Goal: Information Seeking & Learning: Compare options

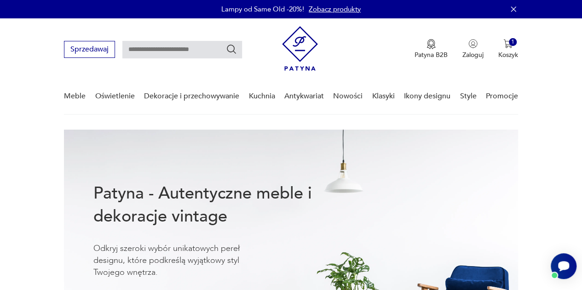
drag, startPoint x: 153, startPoint y: 54, endPoint x: 148, endPoint y: 49, distance: 6.5
click at [153, 54] on input "text" at bounding box center [182, 49] width 120 height 17
click at [148, 48] on input "text" at bounding box center [182, 49] width 120 height 17
type input "*********"
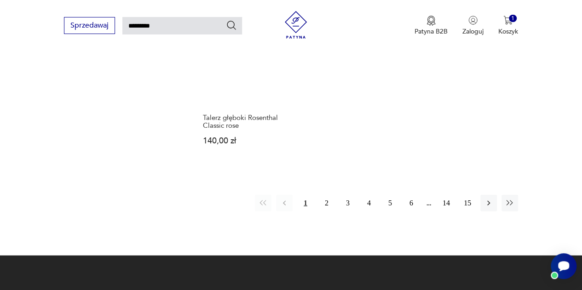
scroll to position [1096, 0]
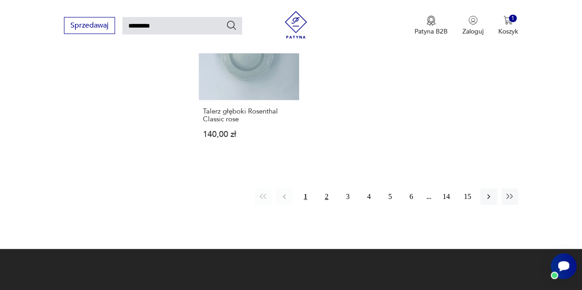
click at [326, 188] on button "2" at bounding box center [326, 196] width 17 height 17
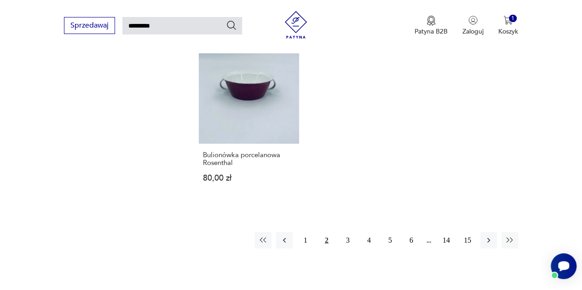
scroll to position [1090, 0]
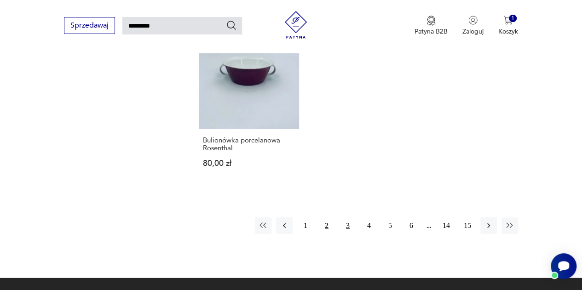
click at [348, 217] on button "3" at bounding box center [347, 225] width 17 height 17
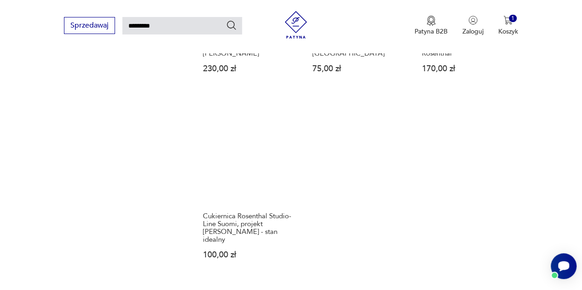
scroll to position [1045, 0]
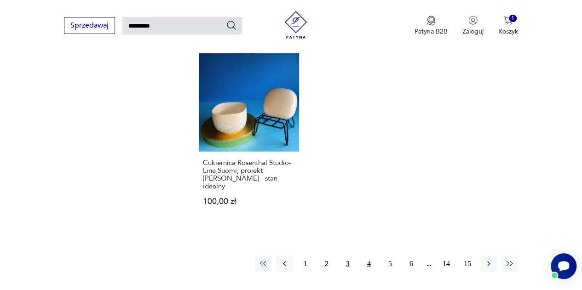
click at [365, 256] on button "4" at bounding box center [368, 264] width 17 height 17
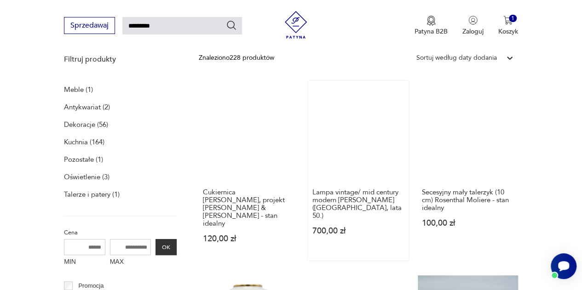
scroll to position [125, 0]
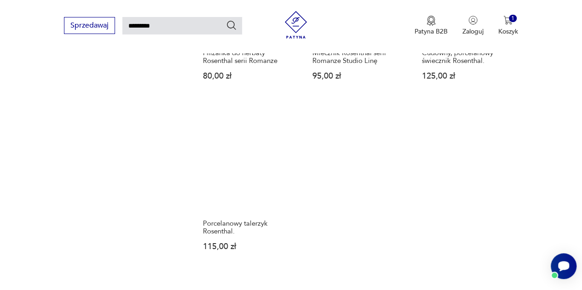
scroll to position [1045, 0]
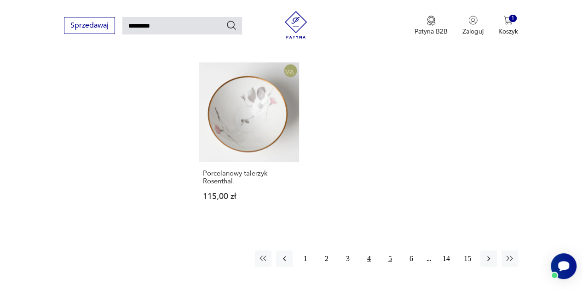
click at [385, 251] on button "5" at bounding box center [390, 259] width 17 height 17
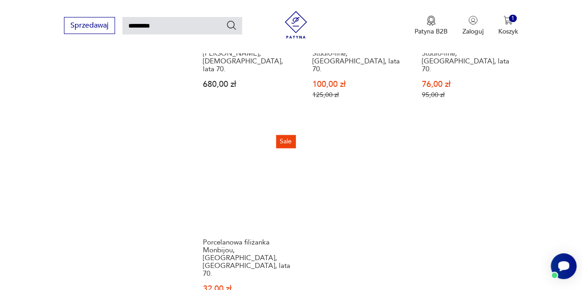
scroll to position [1136, 0]
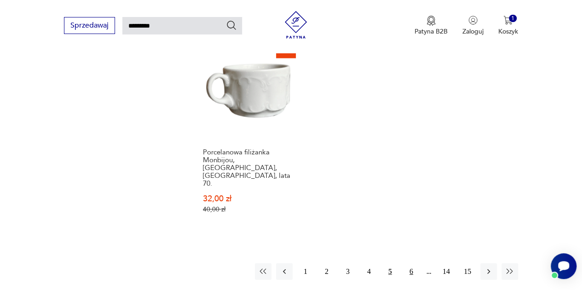
click at [414, 263] on button "6" at bounding box center [411, 271] width 17 height 17
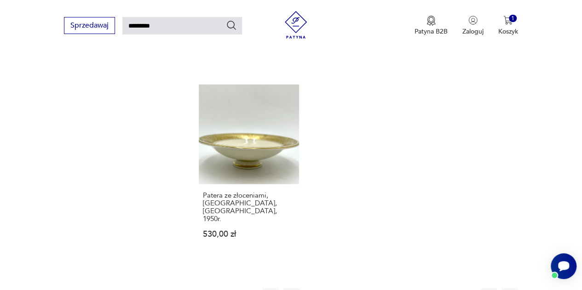
scroll to position [1090, 0]
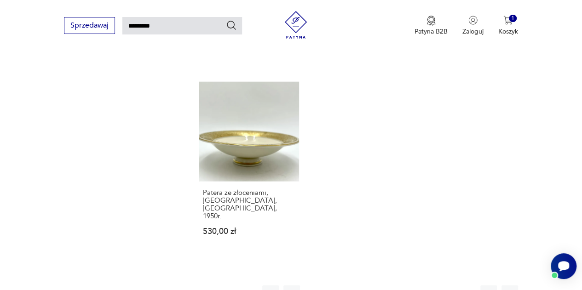
click at [411, 285] on button "7" at bounding box center [411, 293] width 17 height 17
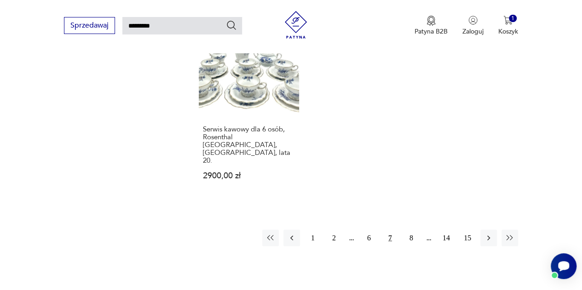
scroll to position [1136, 0]
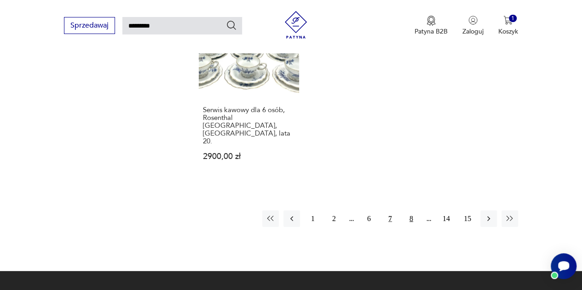
click at [409, 211] on button "8" at bounding box center [411, 219] width 17 height 17
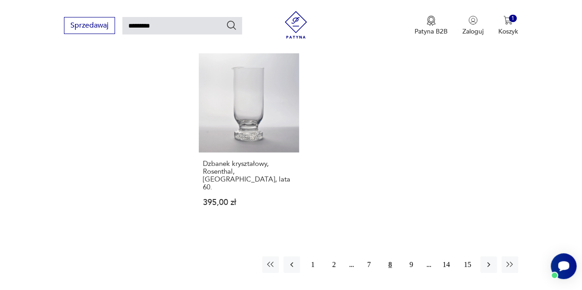
scroll to position [1136, 0]
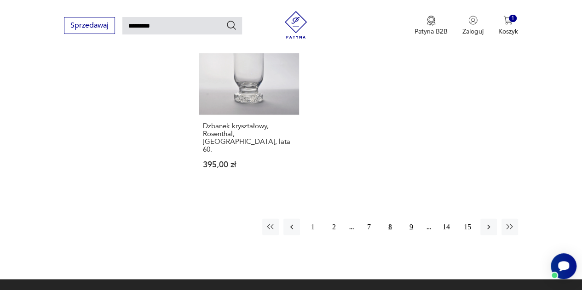
click at [408, 219] on button "9" at bounding box center [411, 227] width 17 height 17
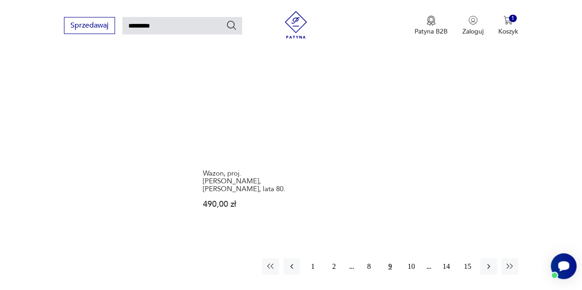
scroll to position [1090, 0]
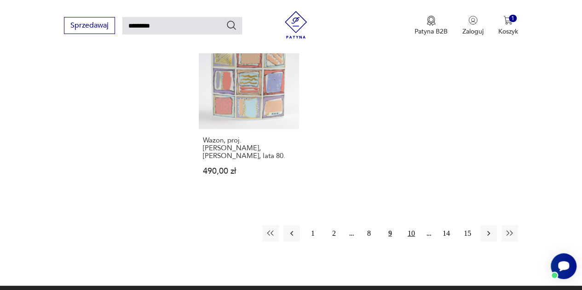
click at [407, 225] on button "10" at bounding box center [411, 233] width 17 height 17
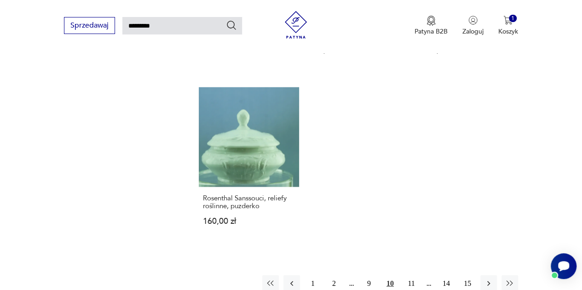
scroll to position [1182, 0]
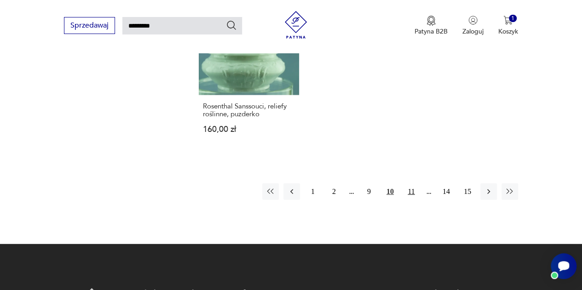
click at [408, 183] on button "11" at bounding box center [411, 191] width 17 height 17
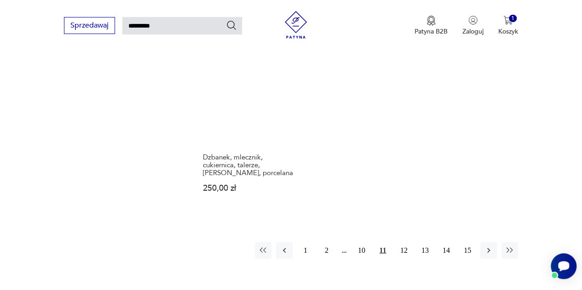
scroll to position [1136, 0]
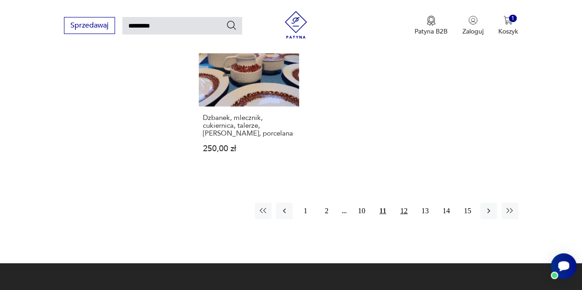
click at [405, 203] on button "12" at bounding box center [403, 211] width 17 height 17
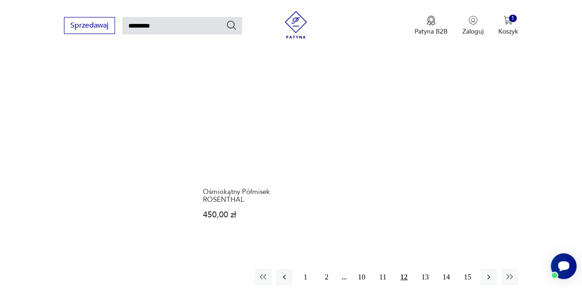
scroll to position [1090, 0]
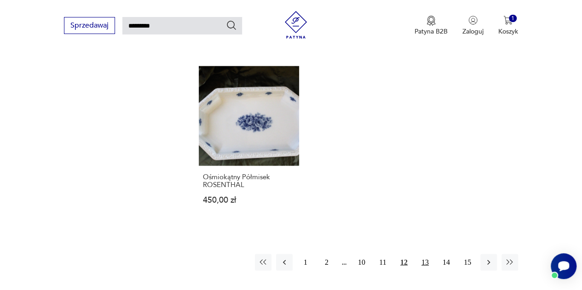
click at [426, 254] on button "13" at bounding box center [425, 262] width 17 height 17
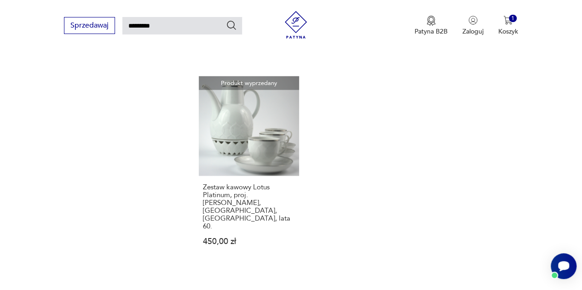
scroll to position [1090, 0]
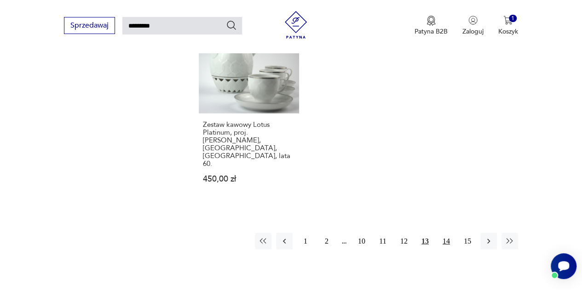
click at [444, 233] on button "14" at bounding box center [446, 241] width 17 height 17
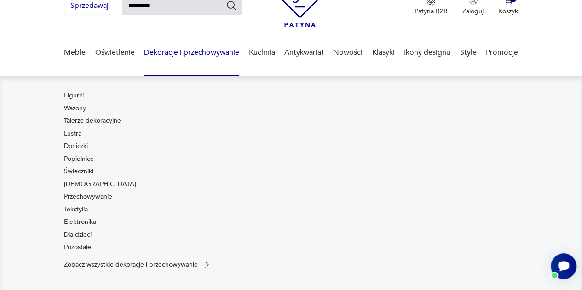
scroll to position [33, 0]
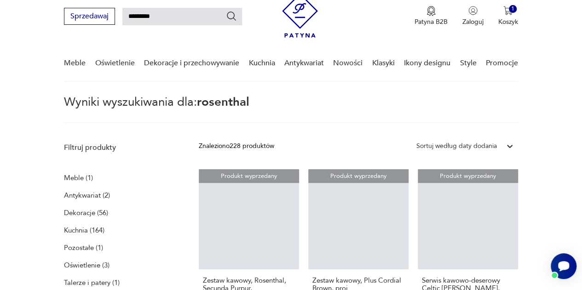
click at [171, 18] on input "*********" at bounding box center [182, 16] width 120 height 17
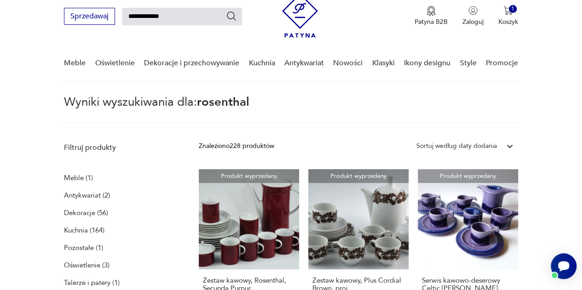
type input "**********"
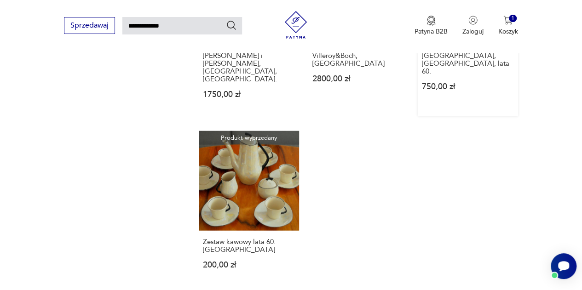
scroll to position [999, 0]
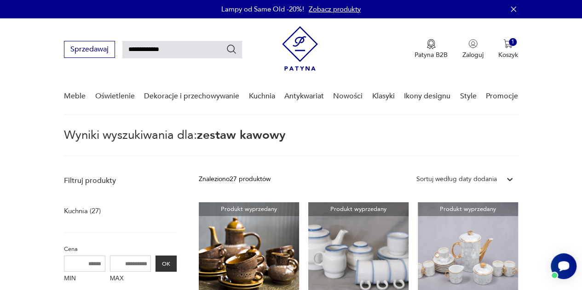
click at [193, 48] on input "**********" at bounding box center [182, 49] width 120 height 17
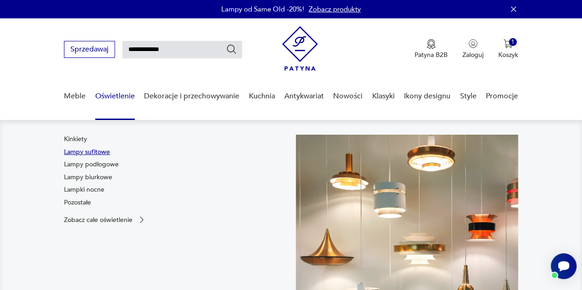
click at [102, 152] on link "Lampy sufitowe" at bounding box center [87, 152] width 46 height 9
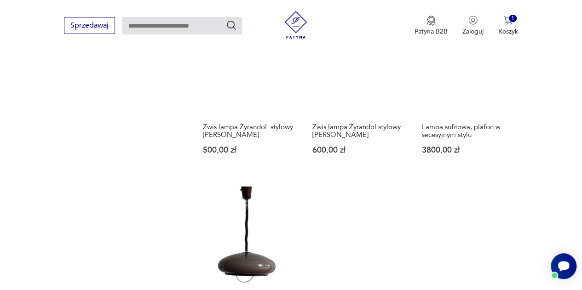
scroll to position [1213, 0]
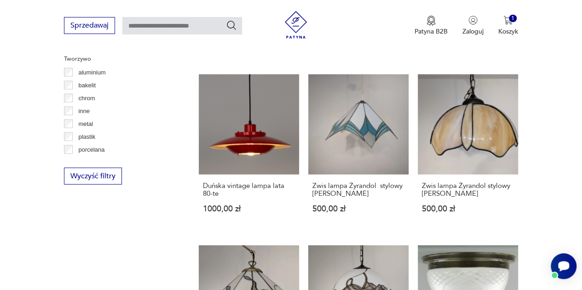
click at [251, 144] on link "Duńska vintage lampa lata 80-te 1000,00 zł" at bounding box center [249, 152] width 100 height 156
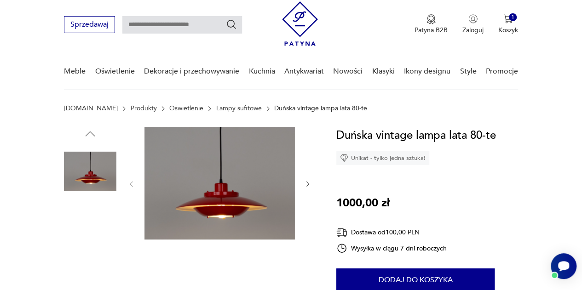
scroll to position [46, 0]
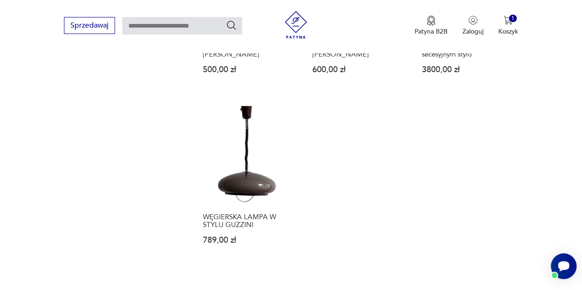
scroll to position [1252, 0]
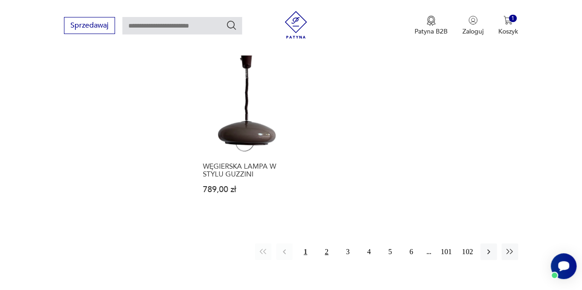
click at [323, 249] on button "2" at bounding box center [326, 252] width 17 height 17
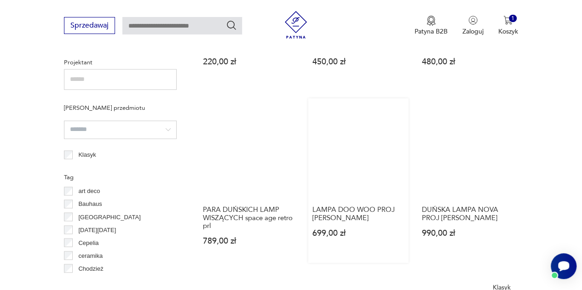
scroll to position [841, 0]
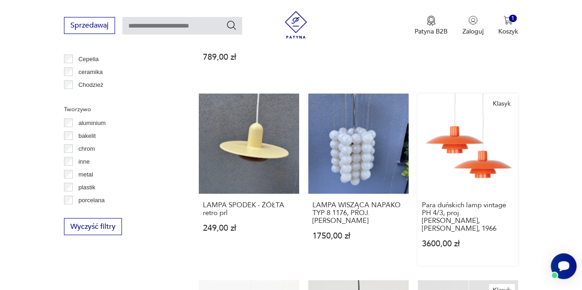
click at [465, 157] on link "Klasyk Para duńskich lamp vintage PH 4/3, proj. Poul Henningsen, Louis Poulsen,…" at bounding box center [467, 179] width 100 height 172
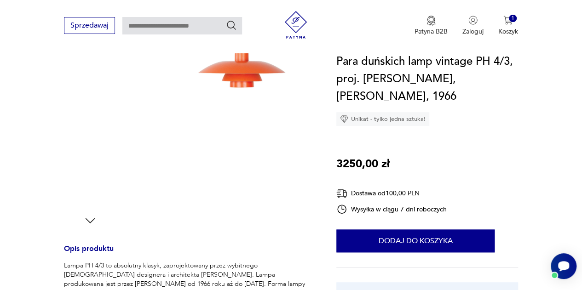
scroll to position [184, 0]
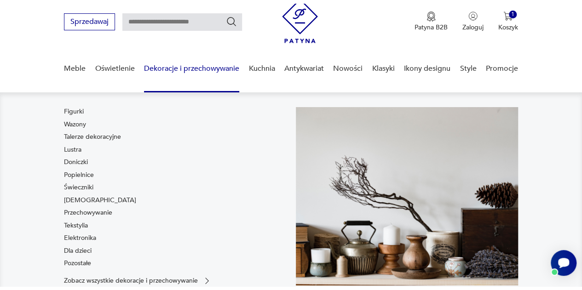
scroll to position [46, 0]
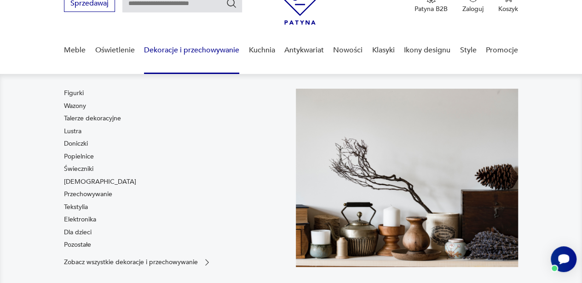
click at [80, 166] on link "Świeczniki" at bounding box center [78, 169] width 29 height 9
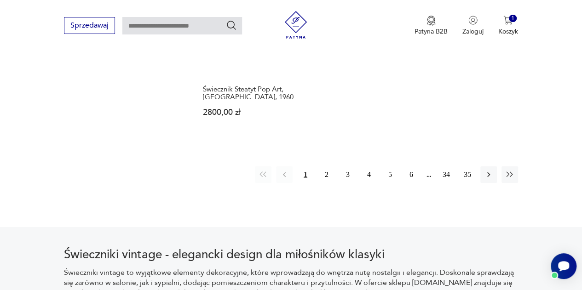
scroll to position [1347, 0]
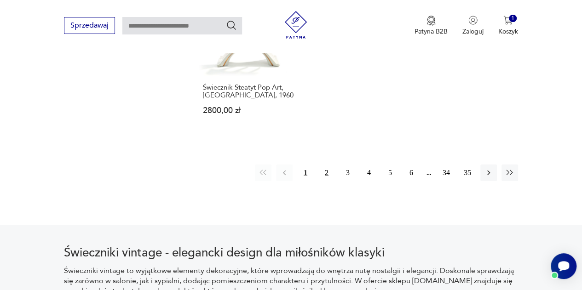
click at [325, 165] on button "2" at bounding box center [326, 173] width 17 height 17
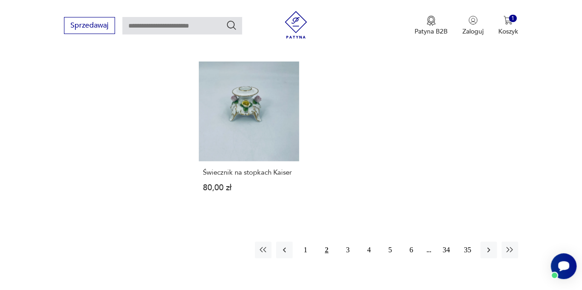
scroll to position [1255, 0]
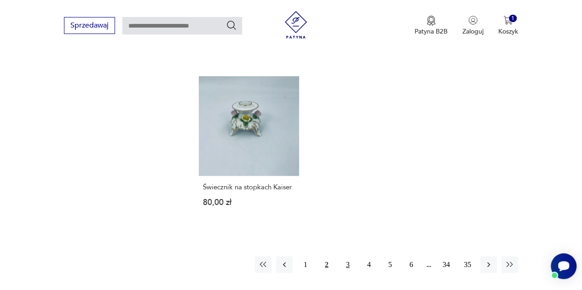
click at [341, 257] on button "3" at bounding box center [347, 265] width 17 height 17
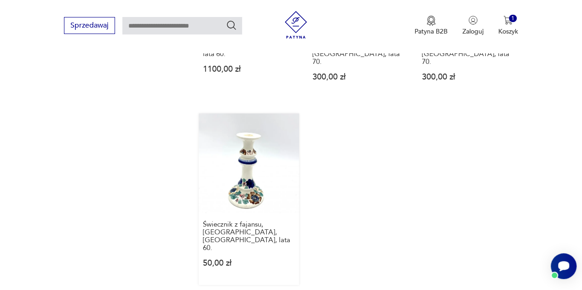
scroll to position [1301, 0]
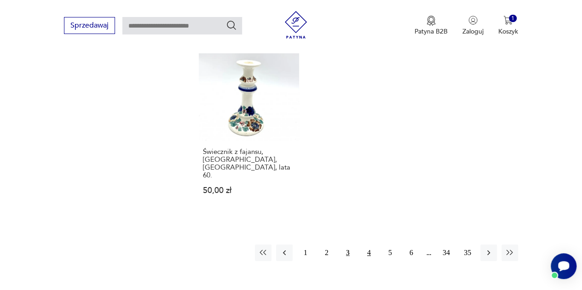
click at [366, 245] on button "4" at bounding box center [368, 253] width 17 height 17
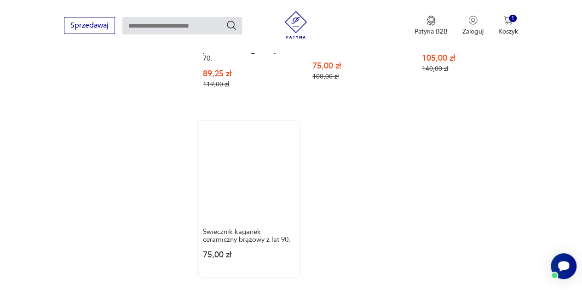
scroll to position [1347, 0]
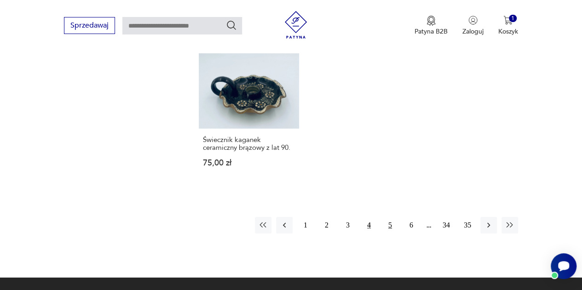
click at [384, 217] on button "5" at bounding box center [390, 225] width 17 height 17
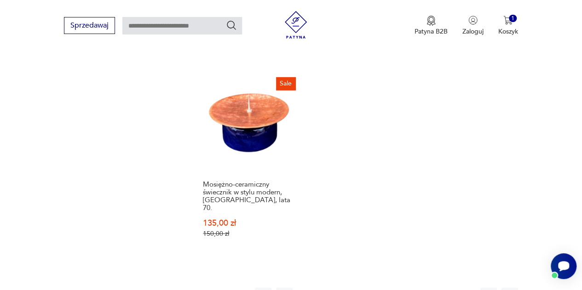
scroll to position [1301, 0]
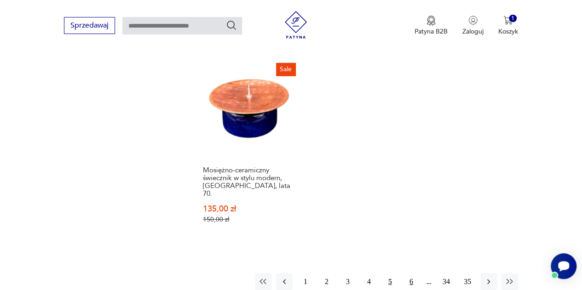
click at [411, 274] on button "6" at bounding box center [411, 282] width 17 height 17
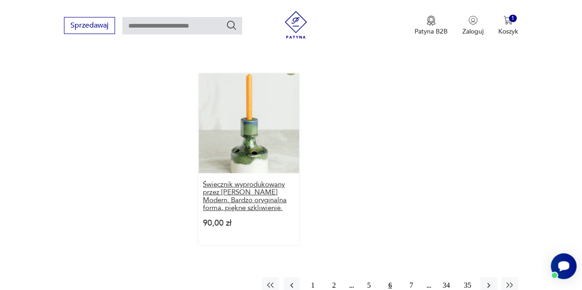
scroll to position [1301, 0]
click at [414, 276] on button "7" at bounding box center [411, 284] width 17 height 17
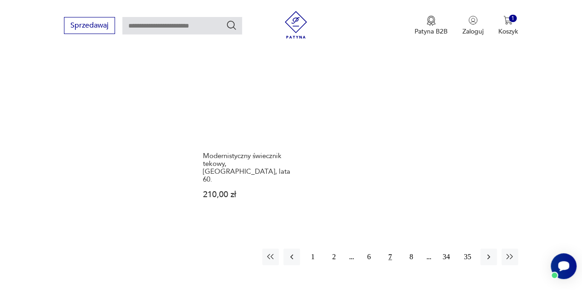
scroll to position [1393, 0]
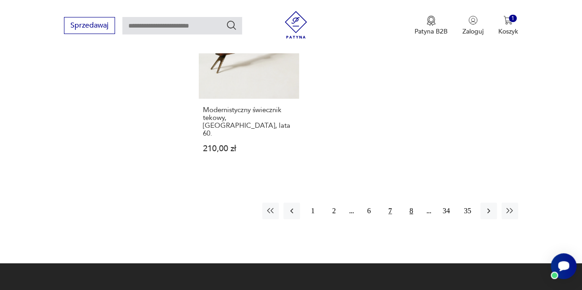
click at [412, 203] on button "8" at bounding box center [411, 211] width 17 height 17
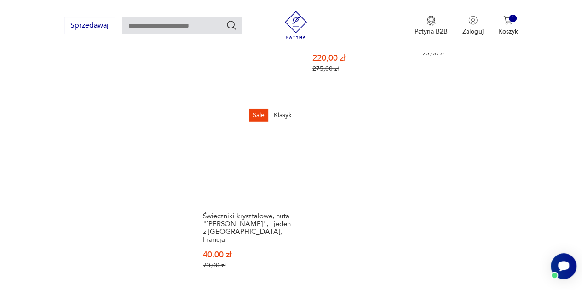
scroll to position [1393, 0]
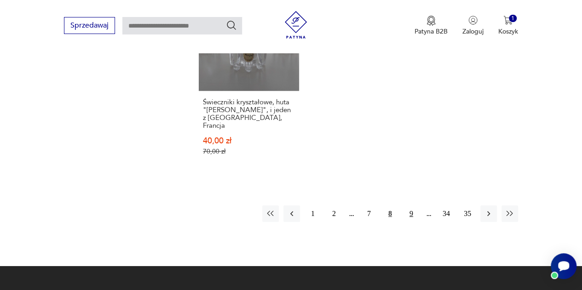
click at [410, 206] on button "9" at bounding box center [411, 214] width 17 height 17
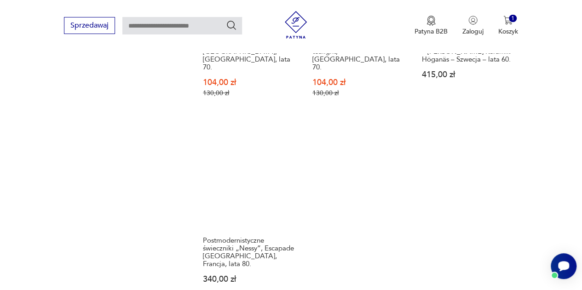
scroll to position [1301, 0]
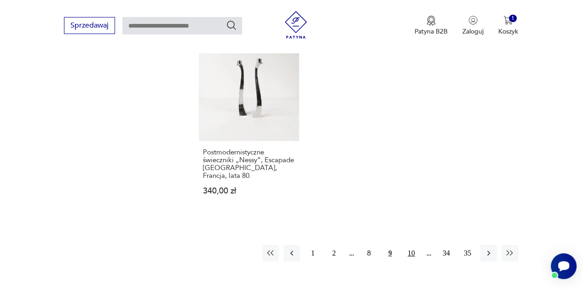
click at [408, 245] on button "10" at bounding box center [411, 253] width 17 height 17
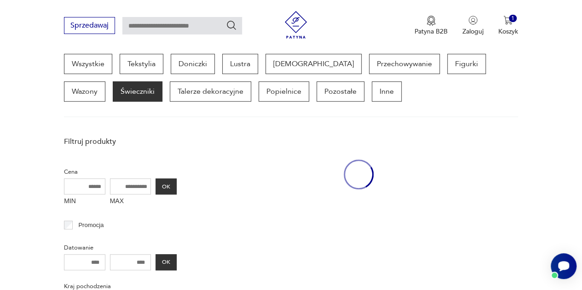
scroll to position [244, 0]
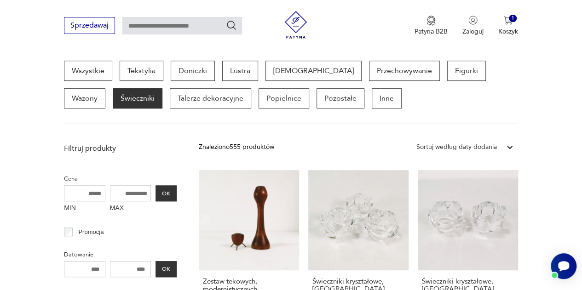
click at [574, 82] on section "Wszystkie Tekstylia Doniczki Lustra Bibeloty Przechowywanie Figurki Wazony Świe…" at bounding box center [291, 92] width 582 height 63
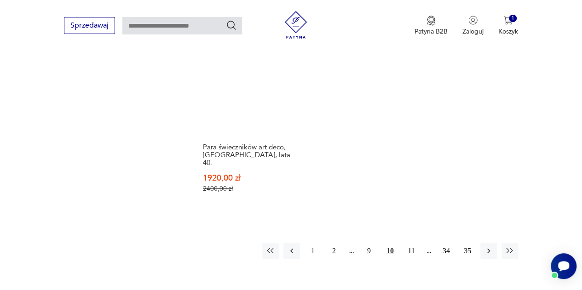
scroll to position [1439, 0]
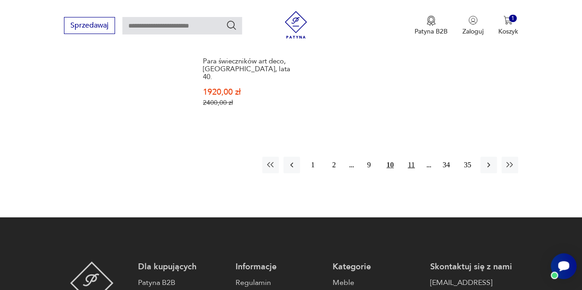
click at [415, 157] on button "11" at bounding box center [411, 165] width 17 height 17
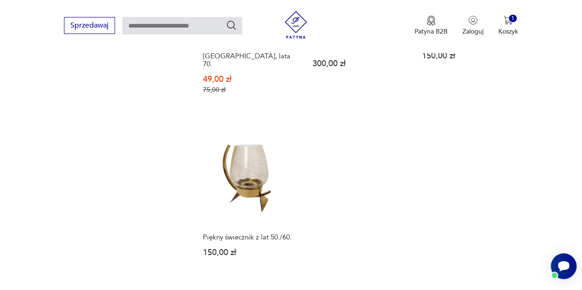
scroll to position [1347, 0]
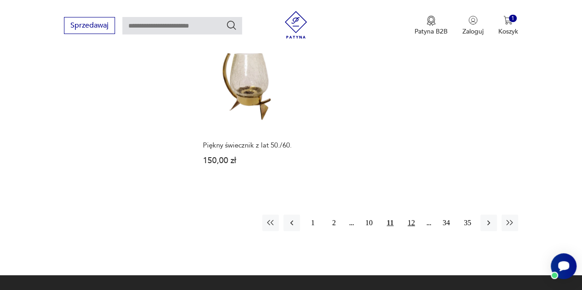
click at [412, 215] on button "12" at bounding box center [411, 223] width 17 height 17
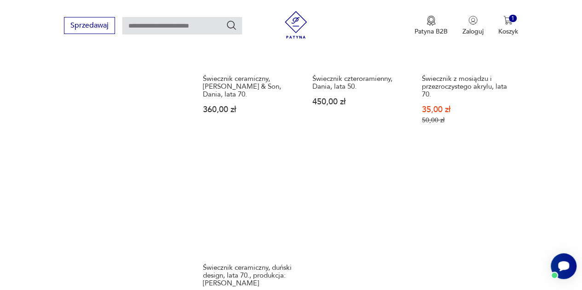
scroll to position [1393, 0]
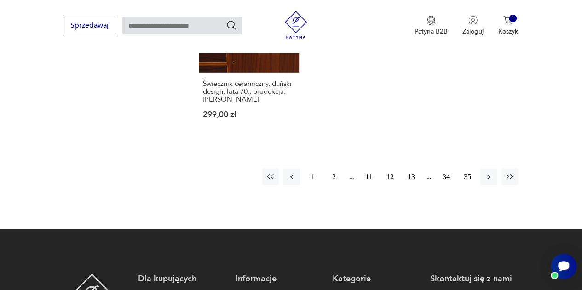
click at [410, 169] on button "13" at bounding box center [411, 177] width 17 height 17
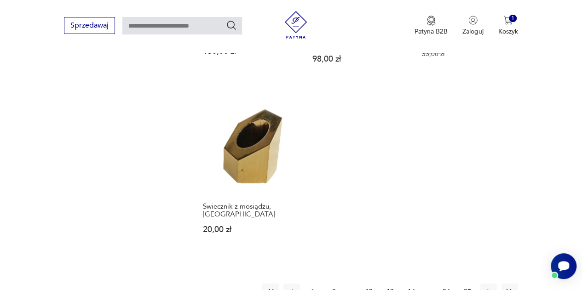
scroll to position [1347, 0]
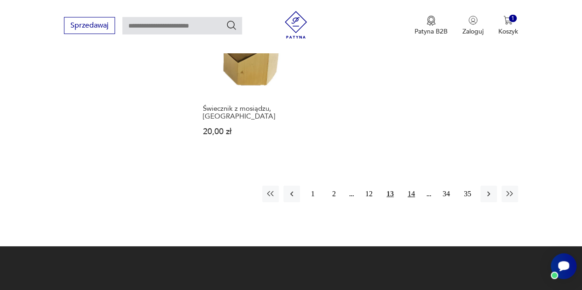
click at [409, 186] on button "14" at bounding box center [411, 194] width 17 height 17
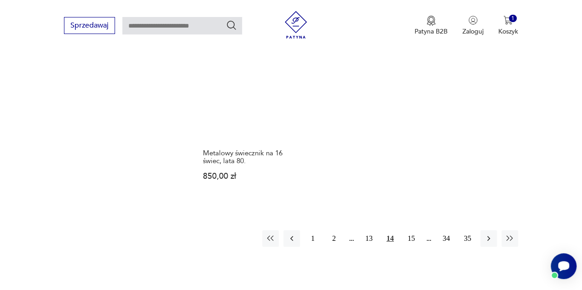
scroll to position [1347, 0]
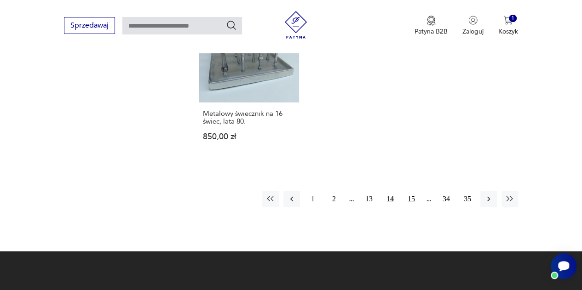
click at [411, 191] on button "15" at bounding box center [411, 199] width 17 height 17
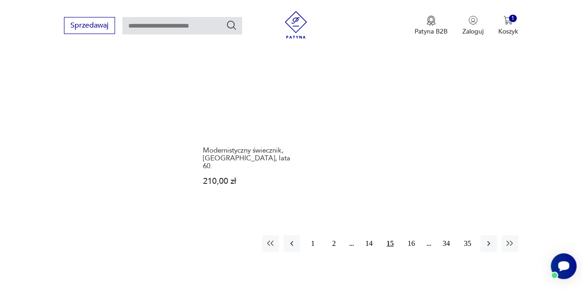
scroll to position [1255, 0]
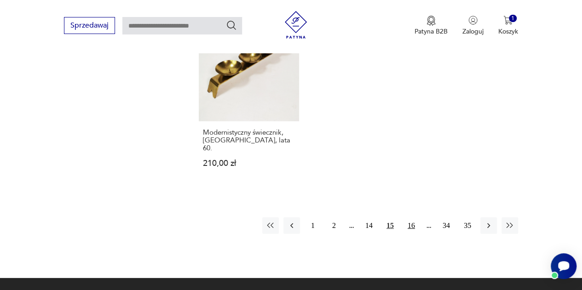
click at [412, 217] on button "16" at bounding box center [411, 225] width 17 height 17
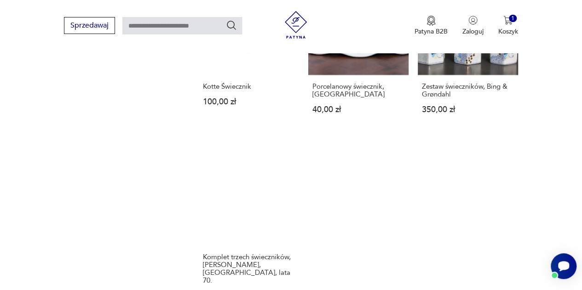
scroll to position [1255, 0]
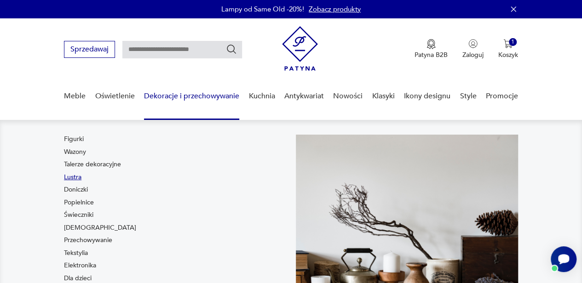
click at [80, 179] on link "Lustra" at bounding box center [72, 177] width 17 height 9
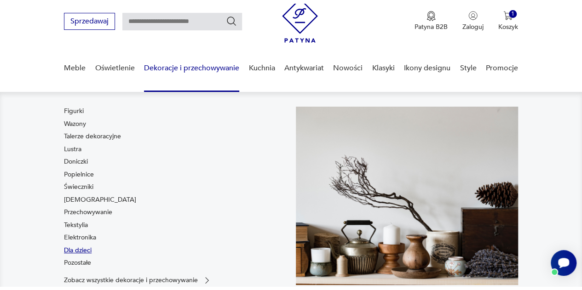
scroll to position [46, 0]
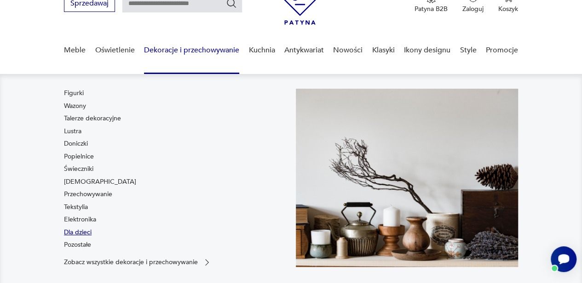
click at [89, 234] on link "Dla dzieci" at bounding box center [78, 232] width 28 height 9
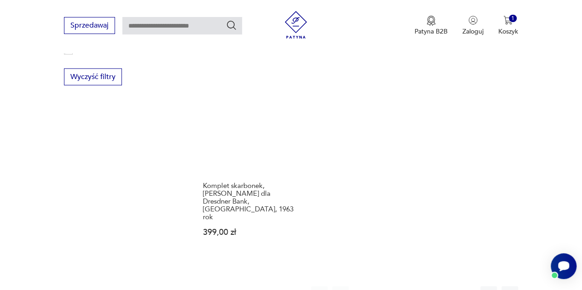
scroll to position [1194, 0]
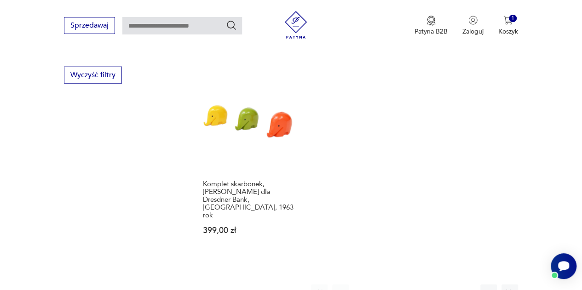
click at [380, 285] on button "2" at bounding box center [382, 293] width 17 height 17
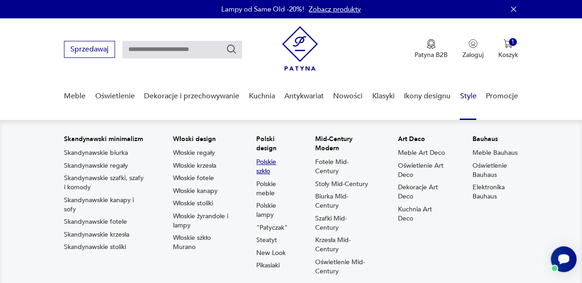
click at [271, 165] on link "Polskie szkło" at bounding box center [271, 167] width 31 height 18
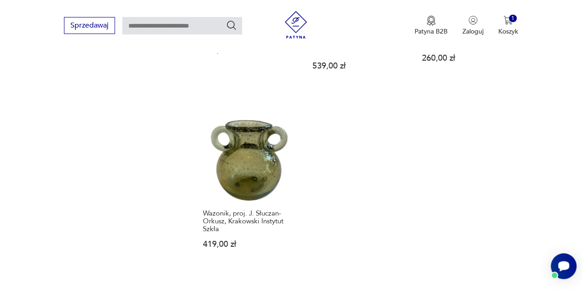
scroll to position [1130, 0]
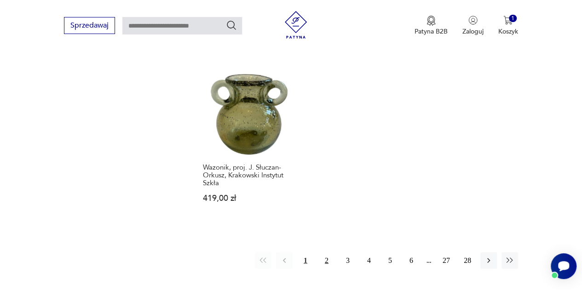
click at [328, 252] on button "2" at bounding box center [326, 260] width 17 height 17
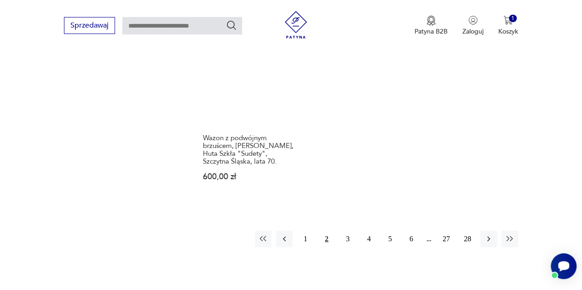
scroll to position [1194, 0]
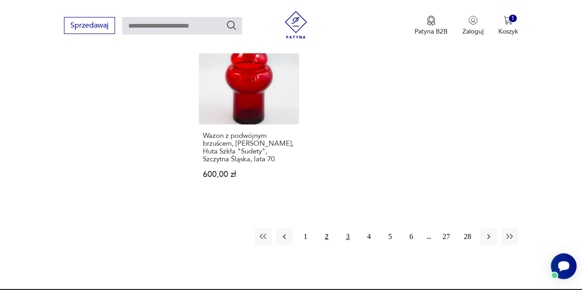
click at [352, 228] on button "3" at bounding box center [347, 236] width 17 height 17
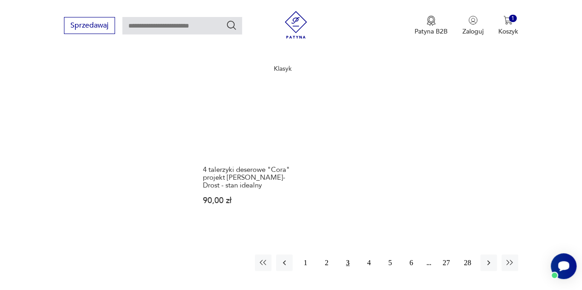
scroll to position [1167, 0]
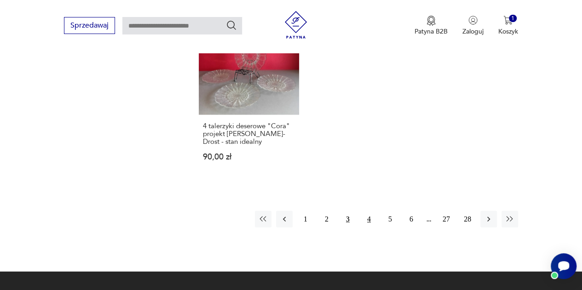
click at [374, 211] on button "4" at bounding box center [368, 219] width 17 height 17
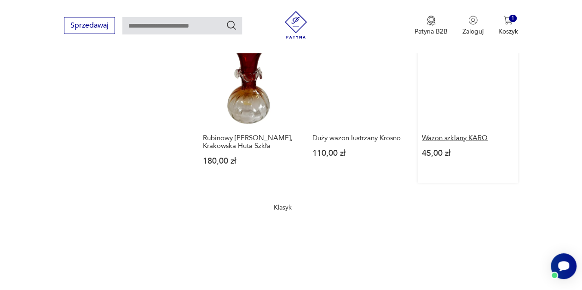
scroll to position [1075, 0]
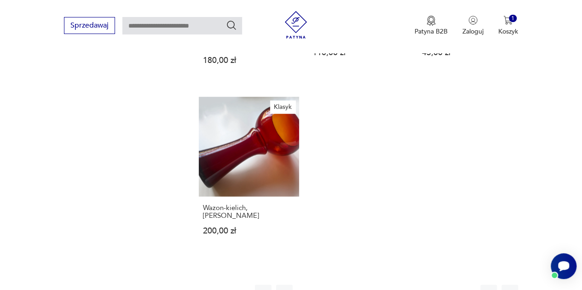
click at [388, 285] on button "5" at bounding box center [390, 293] width 17 height 17
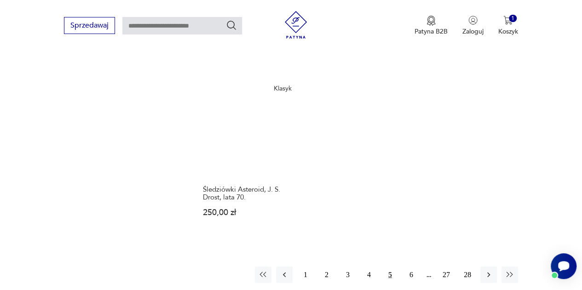
scroll to position [1121, 0]
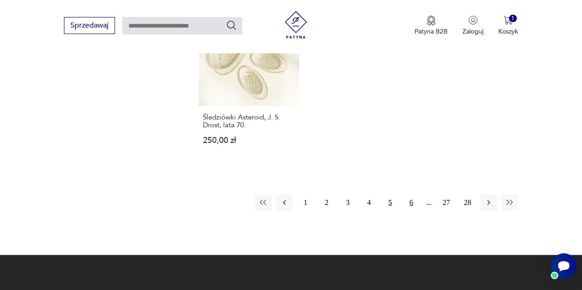
click at [412, 194] on button "6" at bounding box center [411, 202] width 17 height 17
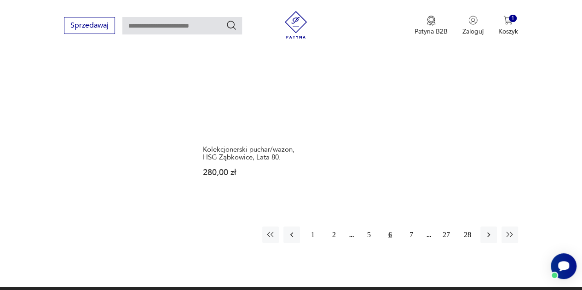
scroll to position [1121, 0]
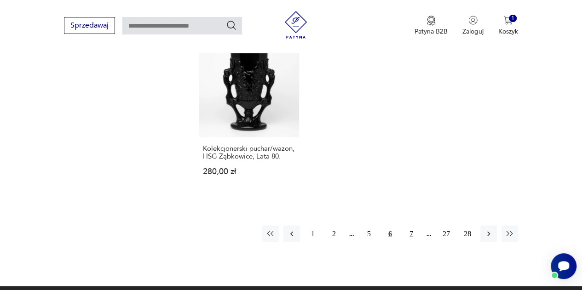
click at [411, 226] on button "7" at bounding box center [411, 234] width 17 height 17
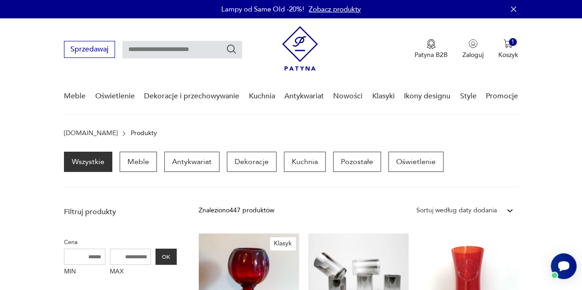
click at [152, 46] on input "text" at bounding box center [182, 49] width 120 height 17
type input "*******"
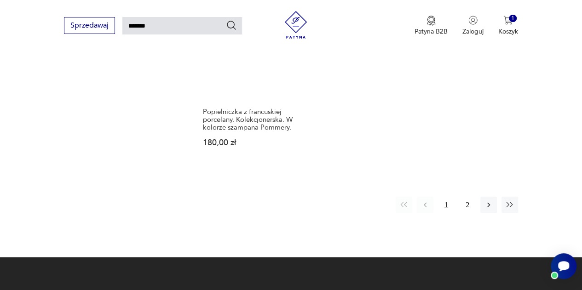
scroll to position [1136, 0]
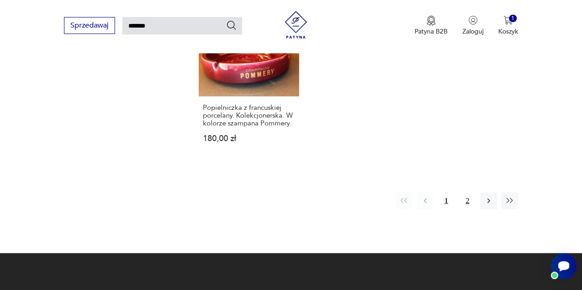
click at [466, 193] on button "2" at bounding box center [467, 201] width 17 height 17
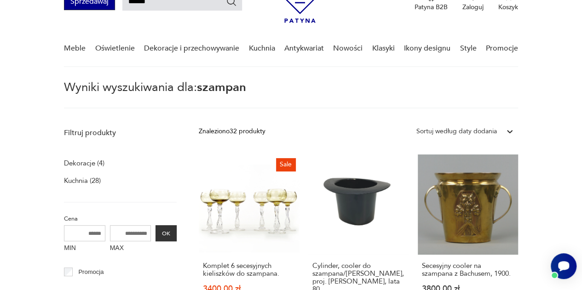
scroll to position [33, 0]
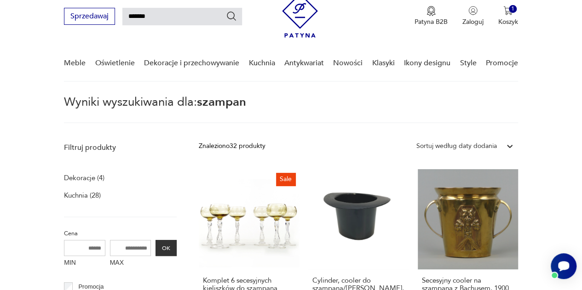
click at [147, 15] on input "*******" at bounding box center [182, 16] width 120 height 17
type input "****"
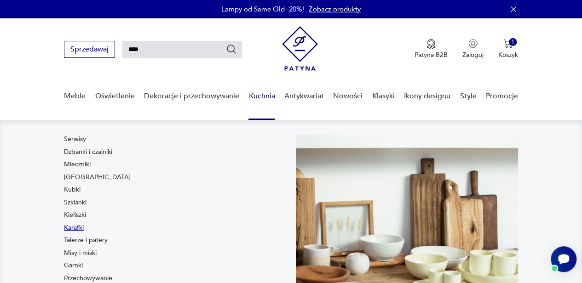
click at [76, 228] on link "Karafki" at bounding box center [74, 227] width 20 height 9
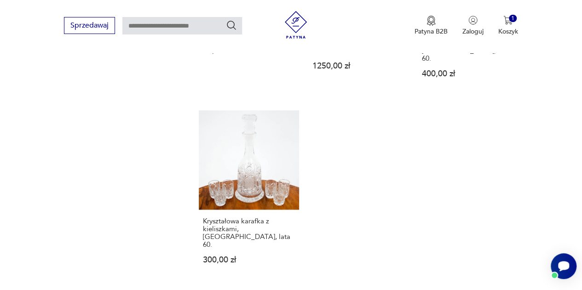
scroll to position [1259, 0]
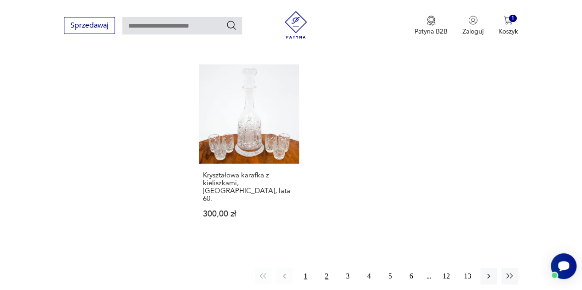
click at [326, 268] on button "2" at bounding box center [326, 276] width 17 height 17
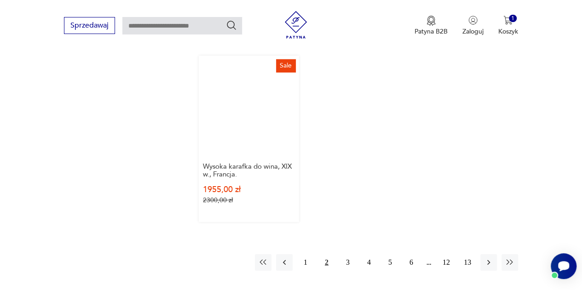
scroll to position [1301, 0]
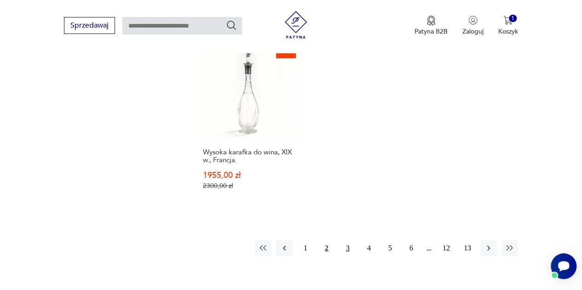
click at [347, 240] on button "3" at bounding box center [347, 248] width 17 height 17
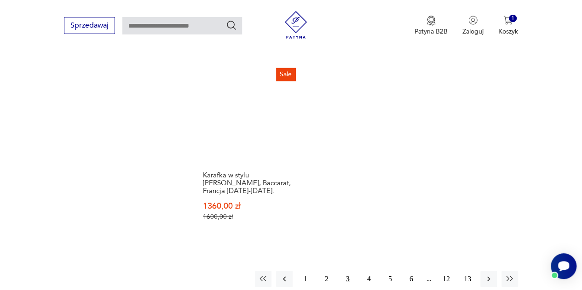
scroll to position [1354, 0]
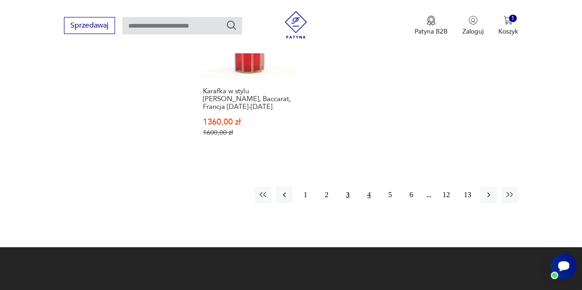
click at [365, 187] on button "4" at bounding box center [368, 195] width 17 height 17
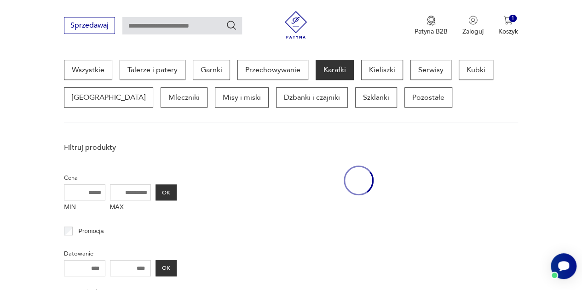
scroll to position [244, 0]
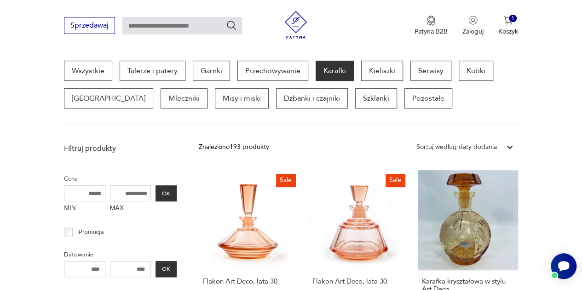
click at [568, 35] on div "Sprzedawaj Patyna B2B Zaloguj 1 Koszyk Twój koszyk ( 1 ) Ilustracja mody vintag…" at bounding box center [291, 26] width 582 height 53
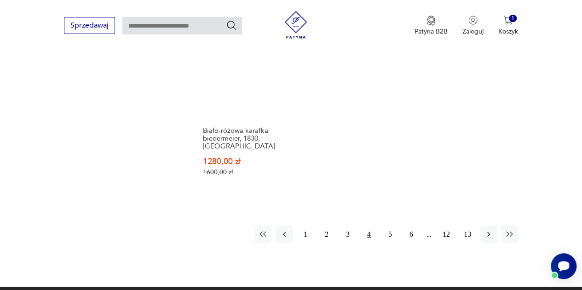
scroll to position [1393, 0]
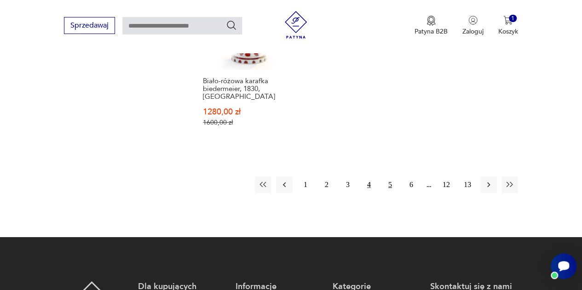
click at [385, 177] on button "5" at bounding box center [390, 185] width 17 height 17
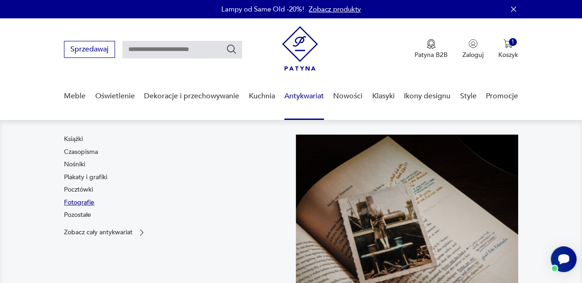
click at [73, 201] on link "Fotografie" at bounding box center [79, 202] width 30 height 9
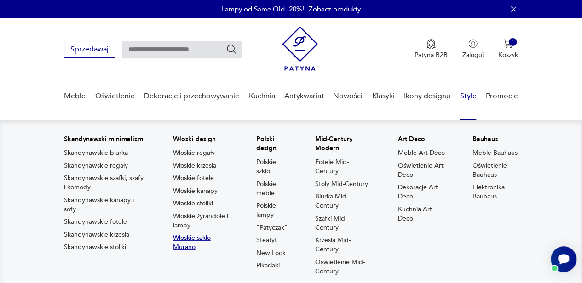
click at [210, 238] on link "Włoskie szkło Murano" at bounding box center [201, 243] width 56 height 18
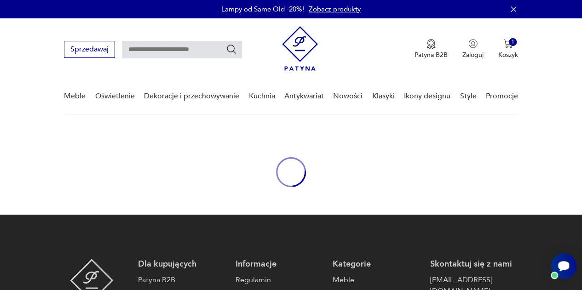
type input "******"
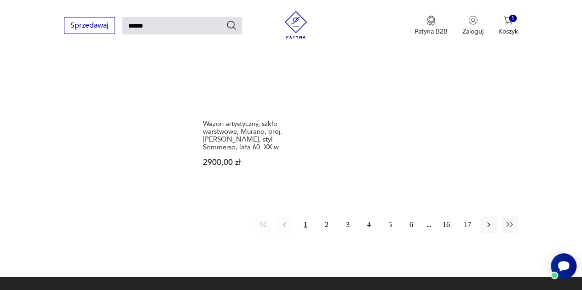
scroll to position [1084, 0]
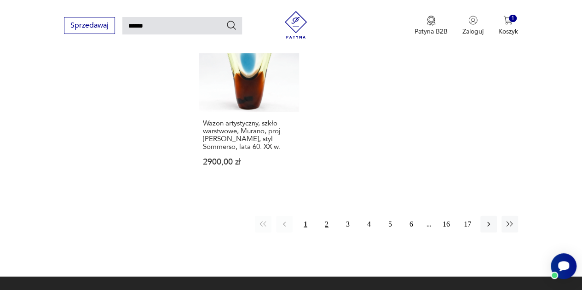
click at [327, 216] on button "2" at bounding box center [326, 224] width 17 height 17
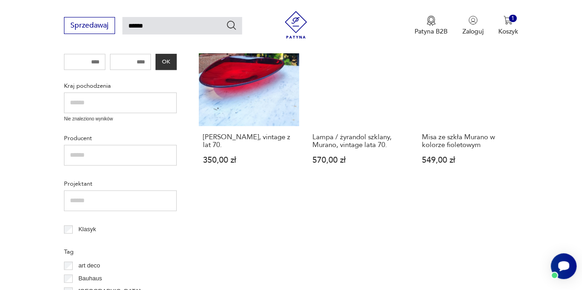
scroll to position [401, 0]
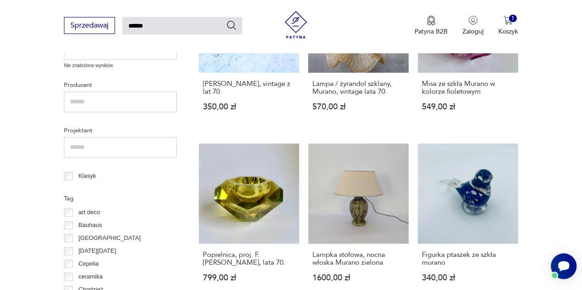
drag, startPoint x: 564, startPoint y: 54, endPoint x: 555, endPoint y: 82, distance: 29.7
click at [371, 208] on link "Lampka stołowa, nocna włoska Murano zielona 1600,00 zł" at bounding box center [358, 221] width 100 height 156
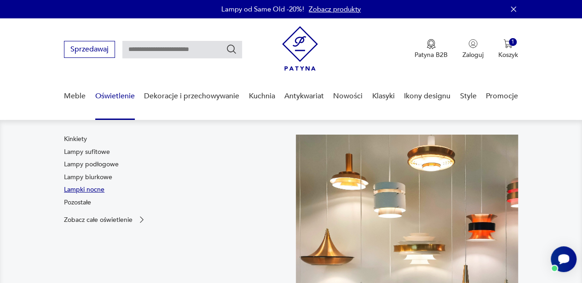
click at [96, 191] on link "Lampki nocne" at bounding box center [84, 189] width 40 height 9
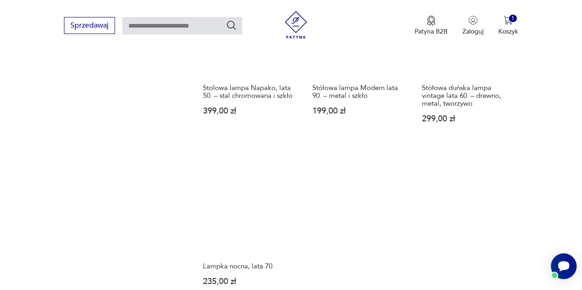
scroll to position [1259, 0]
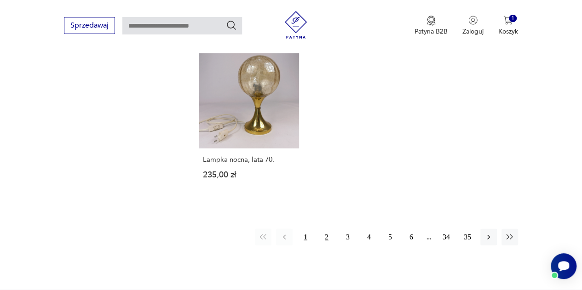
click at [326, 236] on button "2" at bounding box center [326, 237] width 17 height 17
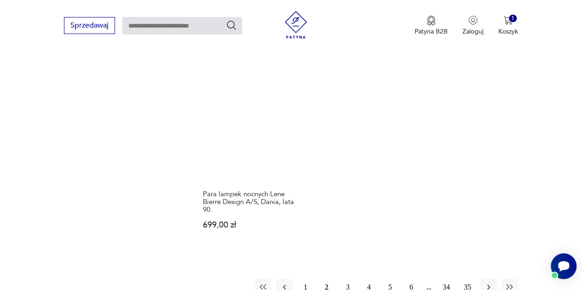
scroll to position [1301, 0]
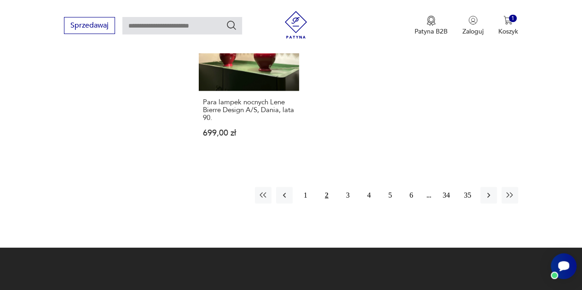
click at [338, 187] on div "1 2 3 4 5 6 34 35" at bounding box center [386, 195] width 263 height 17
click at [345, 189] on button "3" at bounding box center [347, 195] width 17 height 17
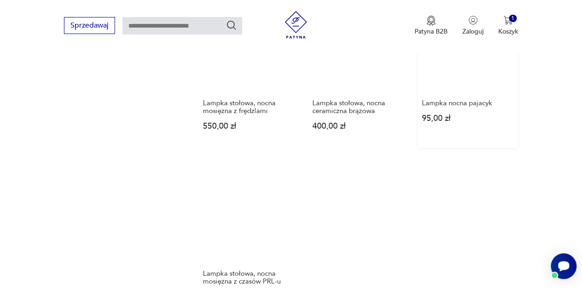
scroll to position [1301, 0]
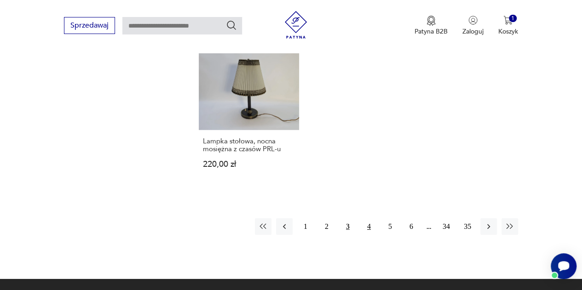
click at [366, 218] on button "4" at bounding box center [368, 226] width 17 height 17
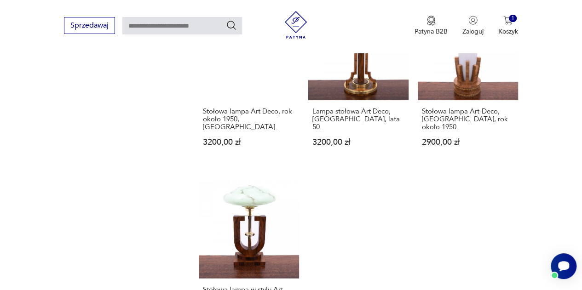
scroll to position [1301, 0]
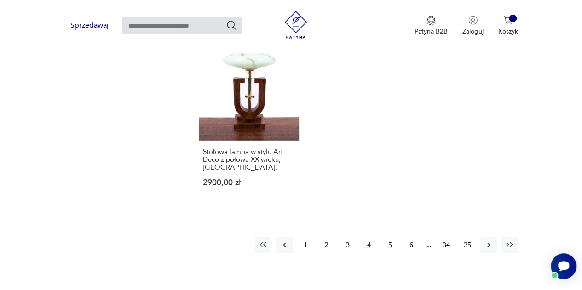
click at [388, 237] on button "5" at bounding box center [390, 245] width 17 height 17
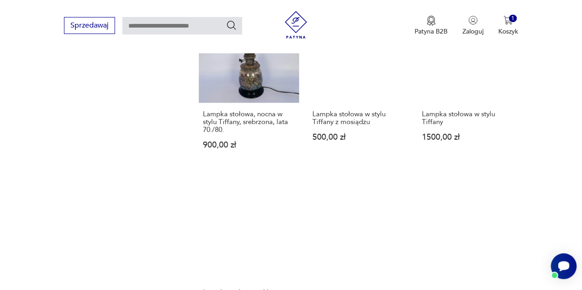
scroll to position [1255, 0]
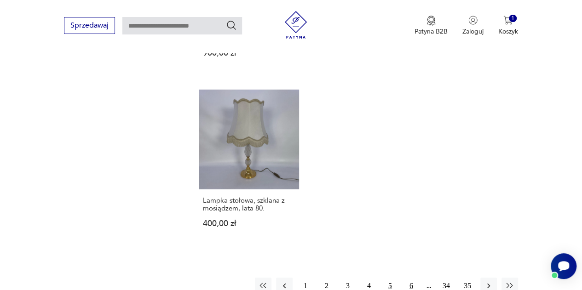
click at [414, 278] on button "6" at bounding box center [411, 286] width 17 height 17
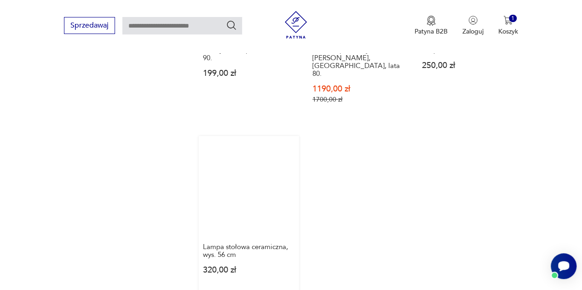
scroll to position [1233, 0]
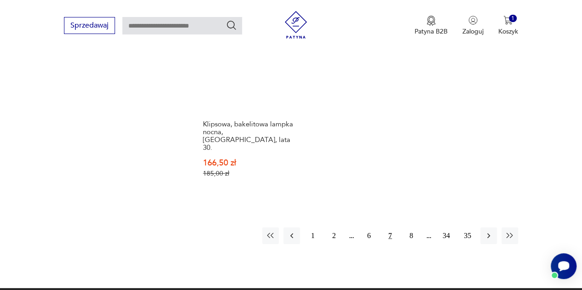
scroll to position [1301, 0]
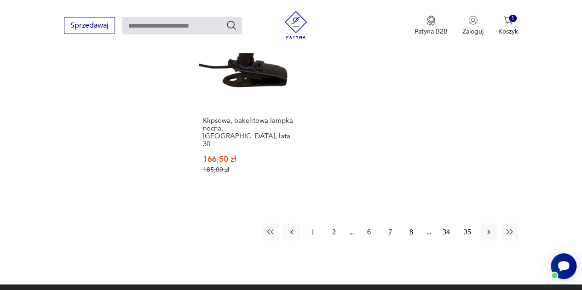
click at [408, 224] on button "8" at bounding box center [411, 232] width 17 height 17
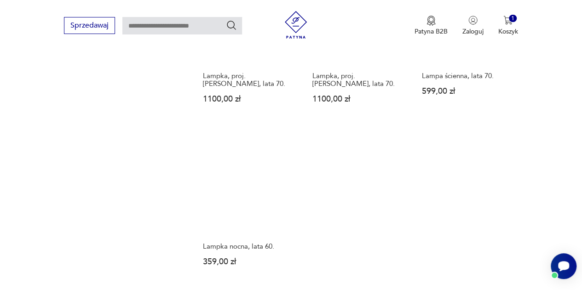
scroll to position [1393, 0]
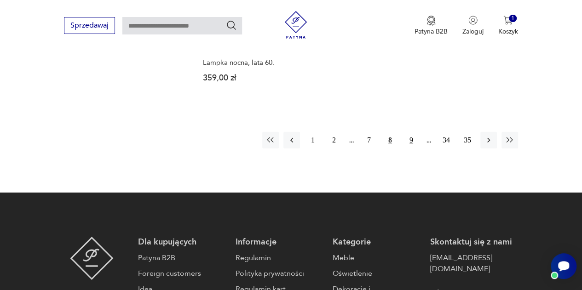
click at [413, 132] on button "9" at bounding box center [411, 140] width 17 height 17
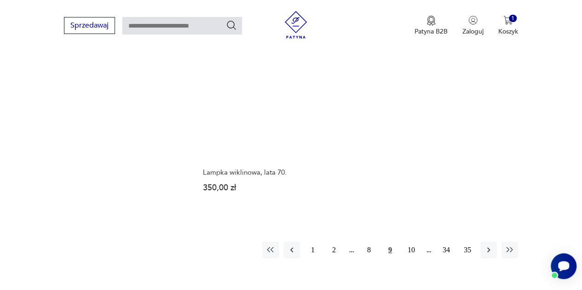
scroll to position [1255, 0]
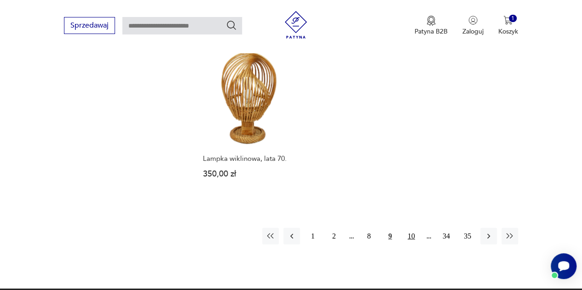
click at [408, 228] on button "10" at bounding box center [411, 236] width 17 height 17
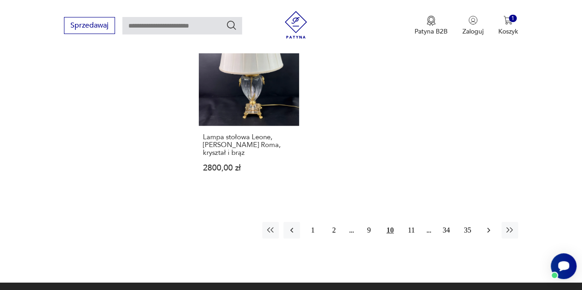
scroll to position [1301, 0]
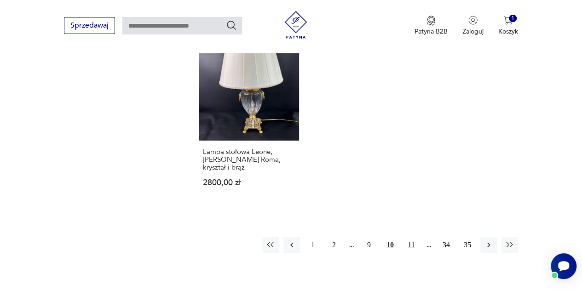
click at [408, 237] on button "11" at bounding box center [411, 245] width 17 height 17
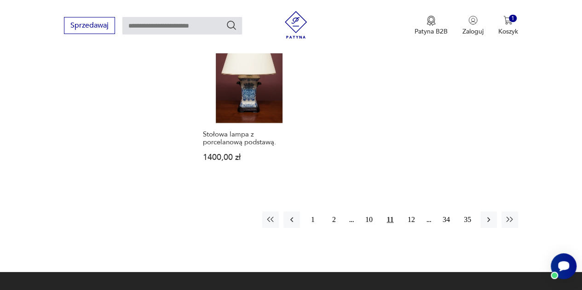
scroll to position [1347, 0]
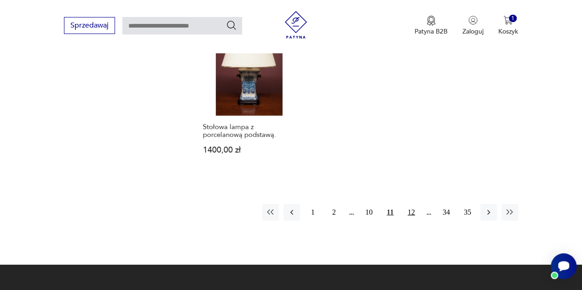
click at [412, 204] on button "12" at bounding box center [411, 212] width 17 height 17
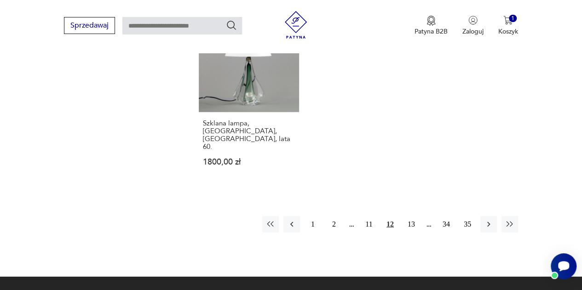
scroll to position [1301, 0]
click at [407, 216] on button "13" at bounding box center [411, 224] width 17 height 17
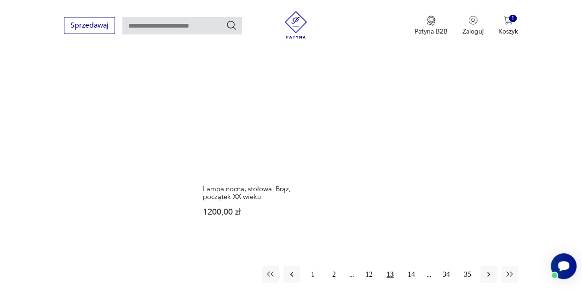
scroll to position [1347, 0]
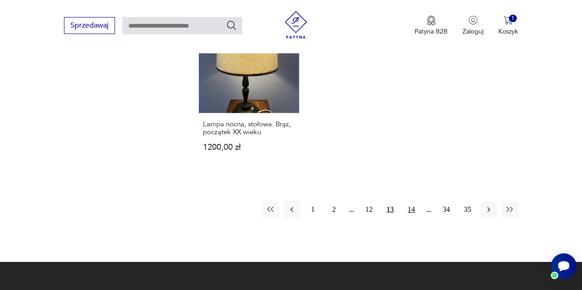
click at [409, 201] on button "14" at bounding box center [411, 209] width 17 height 17
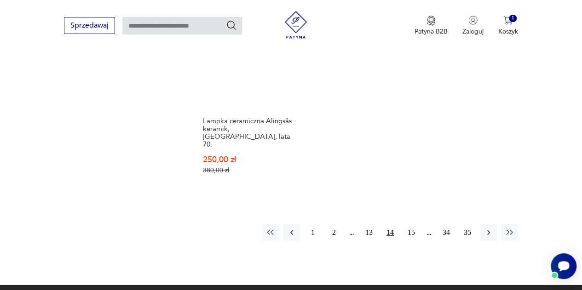
scroll to position [1347, 0]
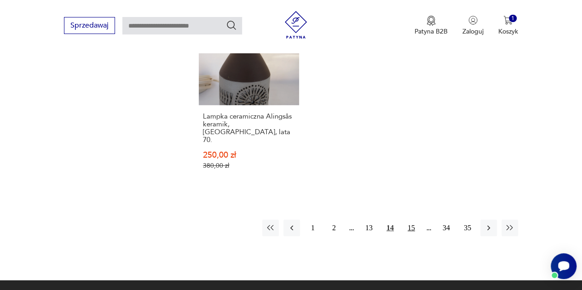
click at [412, 220] on button "15" at bounding box center [411, 228] width 17 height 17
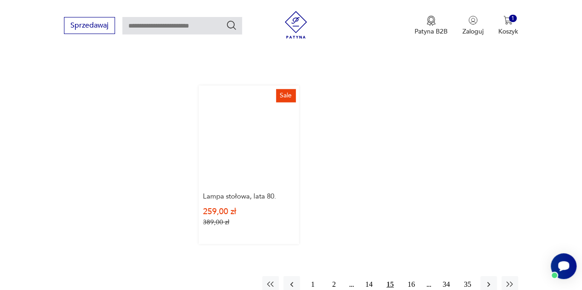
scroll to position [1255, 0]
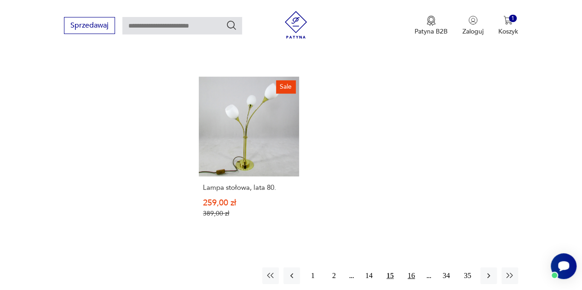
click at [411, 268] on button "16" at bounding box center [411, 276] width 17 height 17
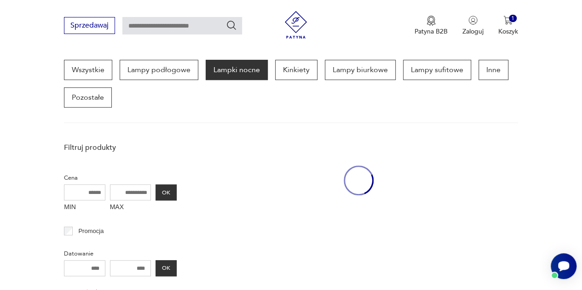
scroll to position [244, 0]
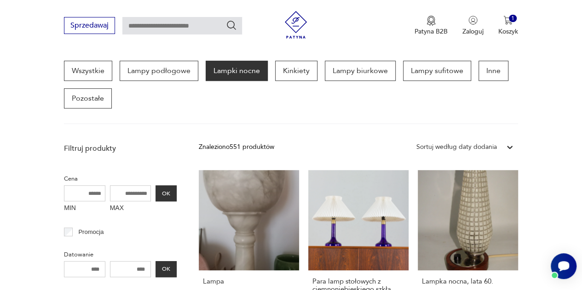
click at [532, 75] on section "Wszystkie Lampy podłogowe Lampki nocne Kinkiety Lampy biurkowe Lampy sufitowe I…" at bounding box center [291, 92] width 582 height 63
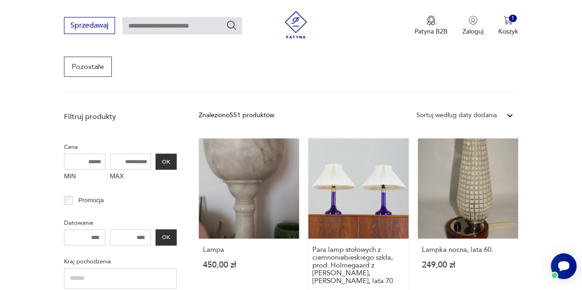
scroll to position [290, 0]
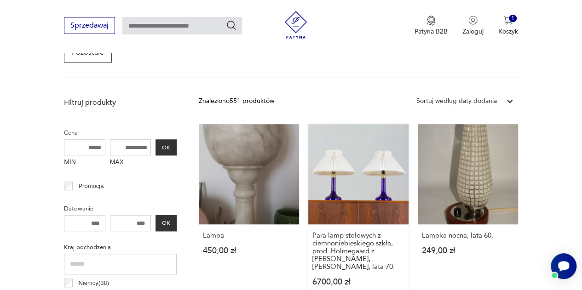
click at [360, 181] on link "Para lamp stołowych z ciemnoniebieskiego szkła, prod. Holmegaard z kloszem Le K…" at bounding box center [358, 214] width 100 height 180
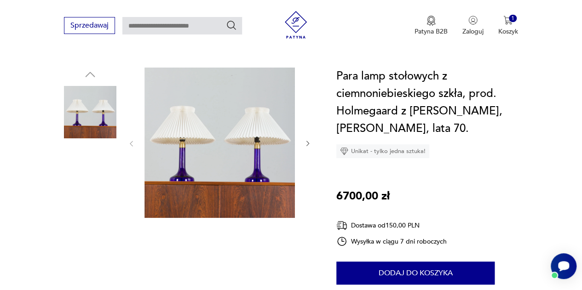
scroll to position [92, 0]
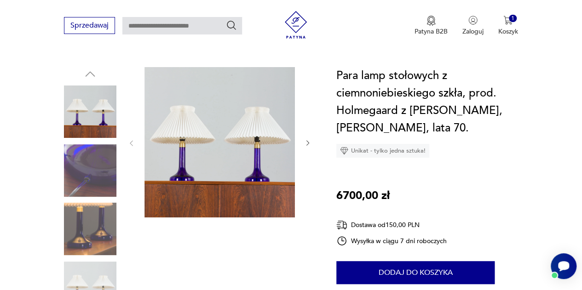
click at [239, 176] on img at bounding box center [219, 142] width 150 height 150
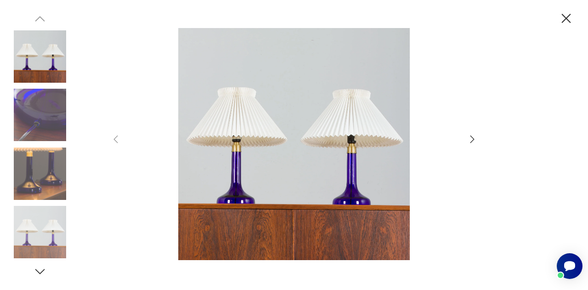
drag, startPoint x: 481, startPoint y: 146, endPoint x: 472, endPoint y: 138, distance: 11.8
click at [481, 145] on div at bounding box center [294, 145] width 588 height 290
click at [472, 137] on icon "button" at bounding box center [472, 139] width 11 height 11
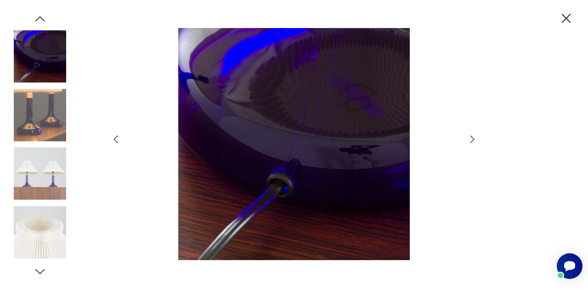
click at [472, 137] on icon "button" at bounding box center [472, 139] width 11 height 11
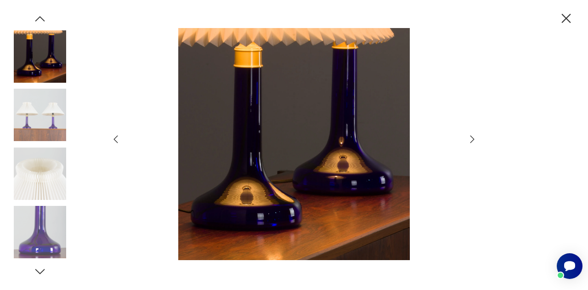
click at [472, 137] on icon "button" at bounding box center [472, 139] width 11 height 11
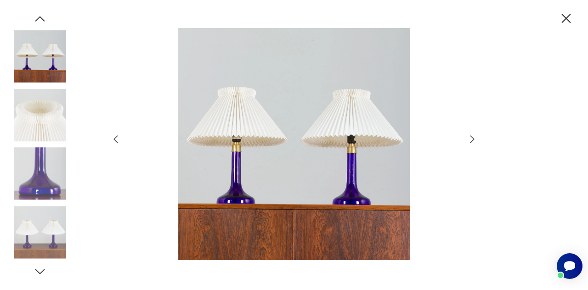
click at [472, 137] on icon "button" at bounding box center [472, 139] width 11 height 11
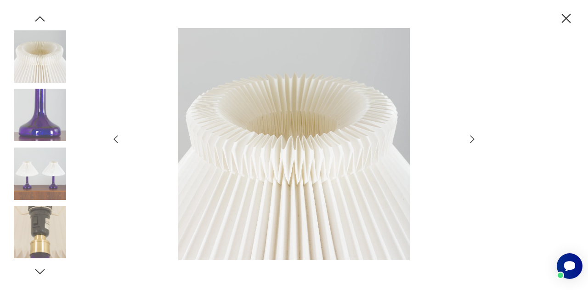
click at [472, 137] on icon "button" at bounding box center [472, 139] width 11 height 11
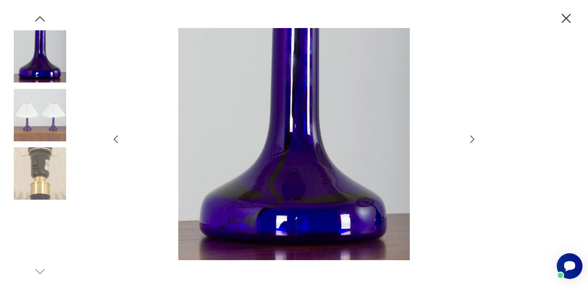
click at [472, 137] on icon "button" at bounding box center [472, 139] width 11 height 11
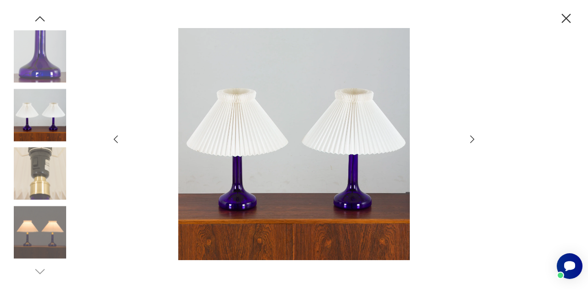
click at [472, 137] on icon "button" at bounding box center [472, 139] width 11 height 11
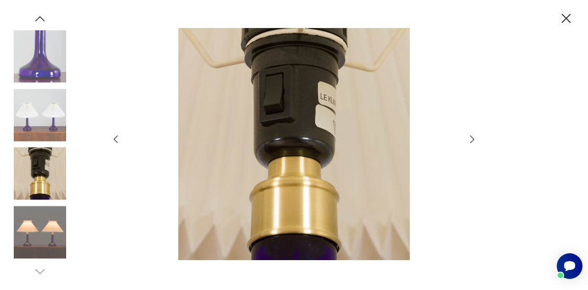
click at [472, 137] on icon "button" at bounding box center [472, 139] width 11 height 11
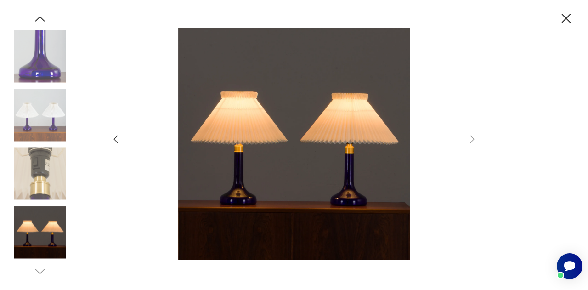
click at [562, 27] on div at bounding box center [294, 145] width 588 height 290
click at [563, 22] on icon "button" at bounding box center [566, 18] width 9 height 9
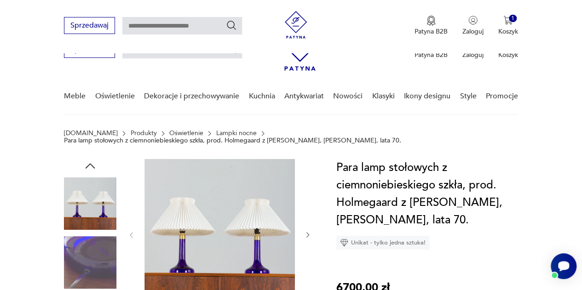
scroll to position [254, 0]
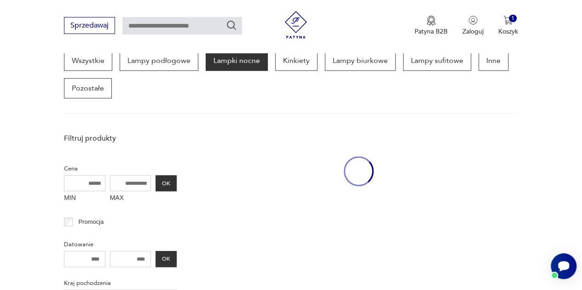
scroll to position [290, 0]
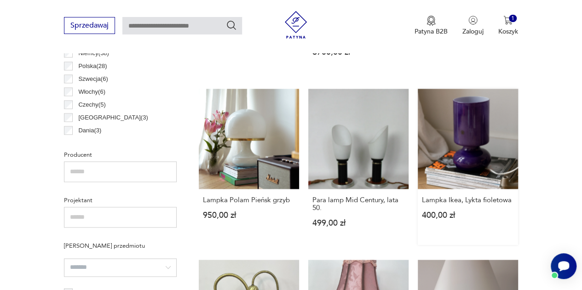
click at [494, 151] on link "Lampka Ikea, Lykta fioletowa 400,00 zł" at bounding box center [467, 167] width 100 height 156
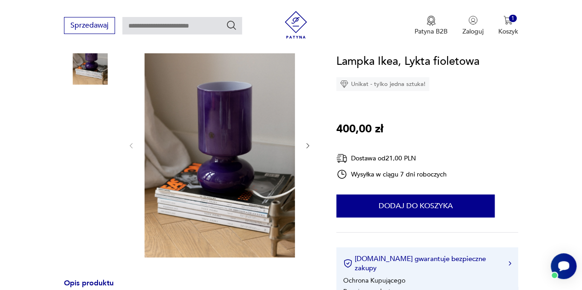
scroll to position [92, 0]
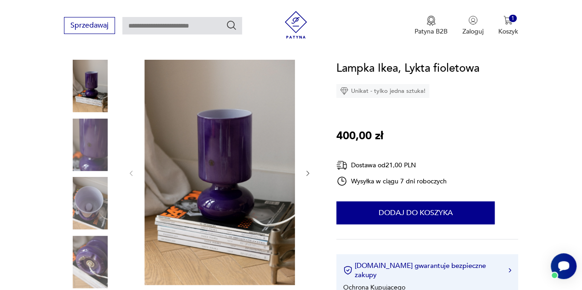
click at [103, 152] on img at bounding box center [90, 145] width 52 height 52
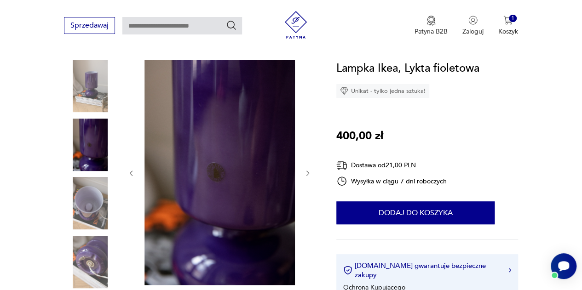
click at [96, 164] on img at bounding box center [90, 145] width 52 height 52
click at [102, 198] on img at bounding box center [90, 203] width 52 height 52
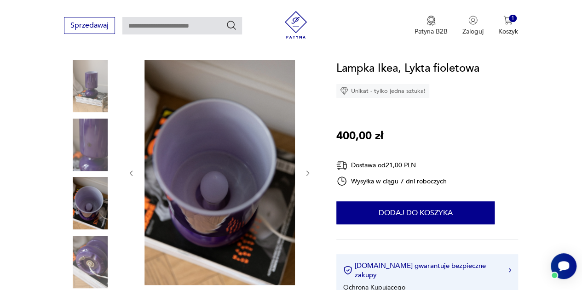
click at [88, 217] on img at bounding box center [90, 203] width 52 height 52
click at [87, 238] on img at bounding box center [90, 262] width 52 height 52
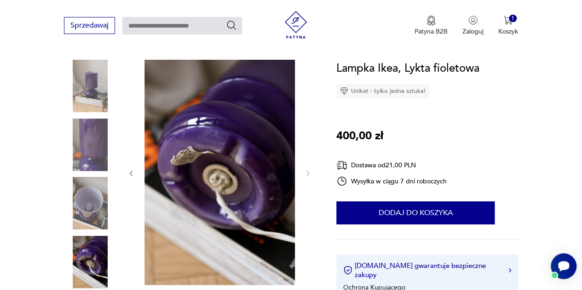
click at [93, 255] on img at bounding box center [90, 262] width 52 height 52
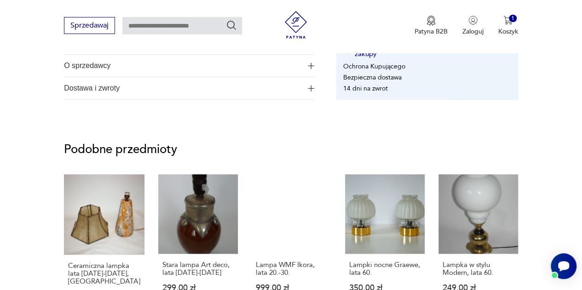
scroll to position [506, 0]
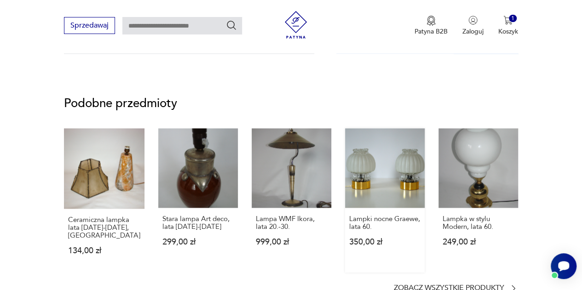
click at [363, 187] on link "Lampki nocne Graewe, lata 60. 350,00 zł" at bounding box center [385, 200] width 80 height 144
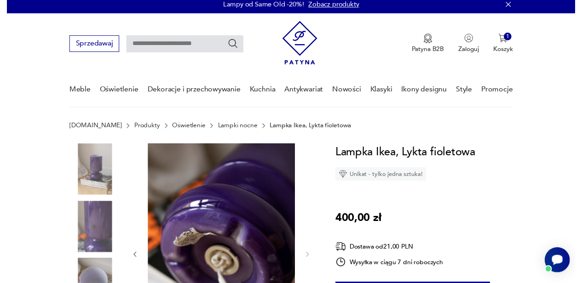
scroll to position [0, 0]
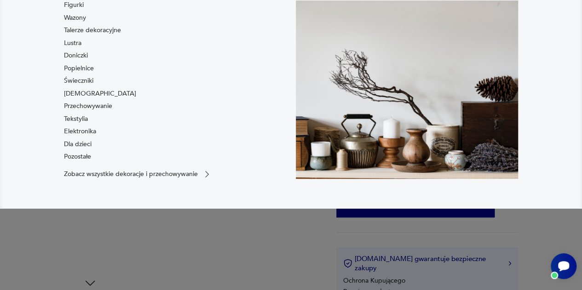
scroll to position [138, 0]
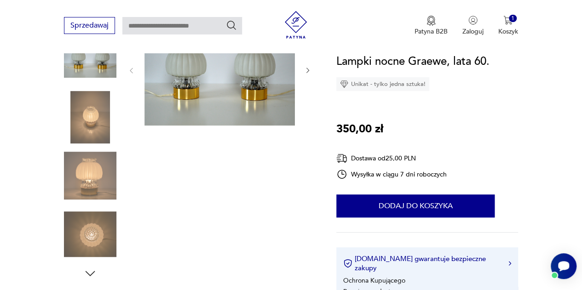
click at [66, 116] on img at bounding box center [90, 117] width 52 height 52
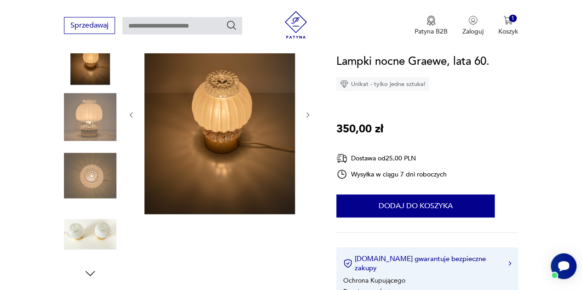
click at [97, 136] on img at bounding box center [90, 117] width 52 height 52
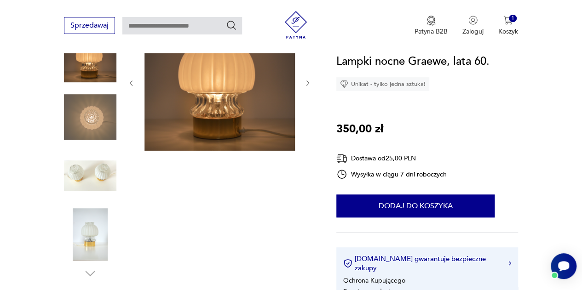
click at [103, 172] on img at bounding box center [90, 175] width 52 height 52
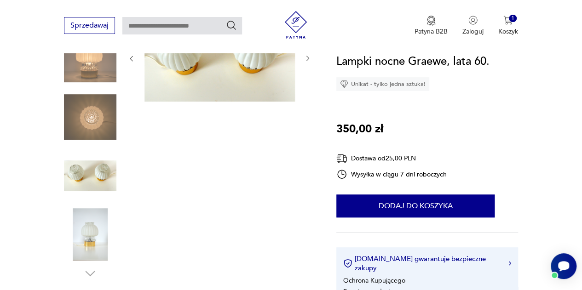
scroll to position [0, 0]
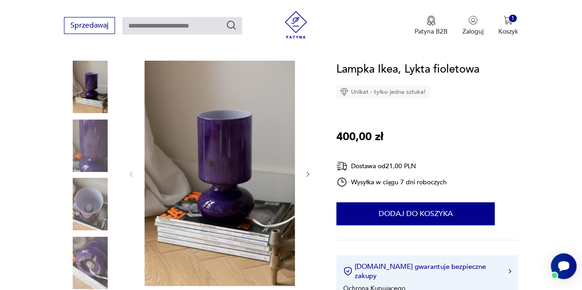
scroll to position [92, 0]
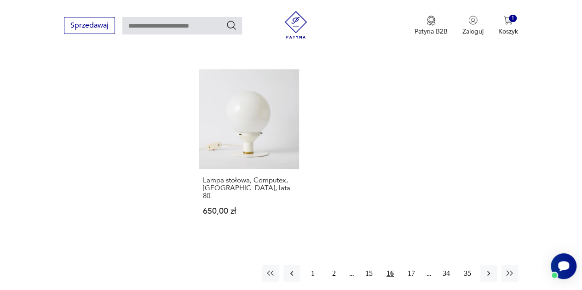
scroll to position [1301, 0]
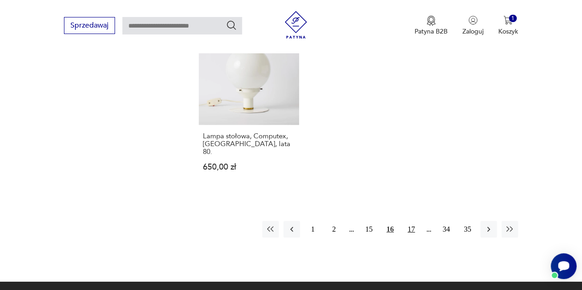
click at [417, 221] on button "17" at bounding box center [411, 229] width 17 height 17
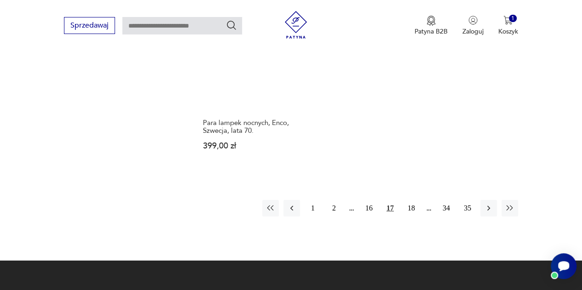
scroll to position [1347, 0]
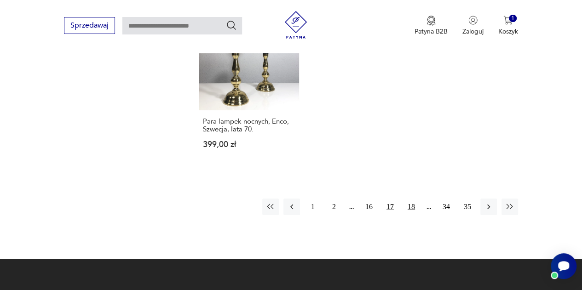
click at [408, 199] on button "18" at bounding box center [411, 207] width 17 height 17
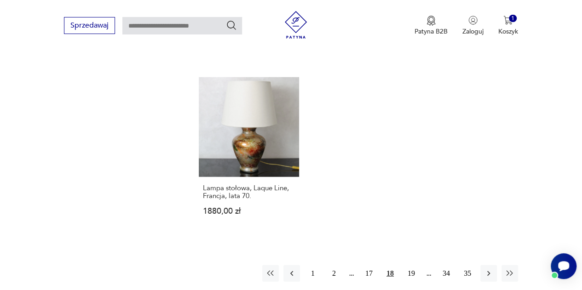
scroll to position [1255, 0]
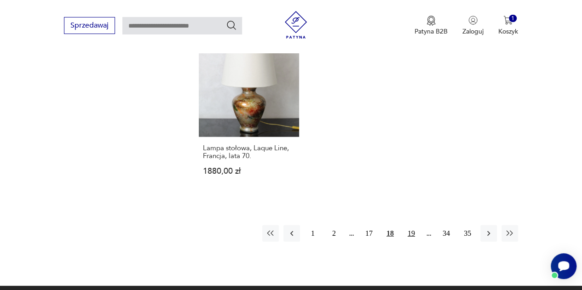
click at [410, 225] on button "19" at bounding box center [411, 233] width 17 height 17
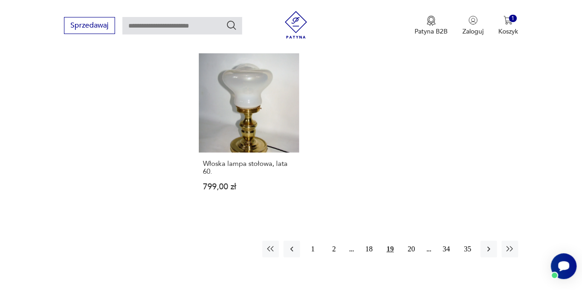
scroll to position [1301, 0]
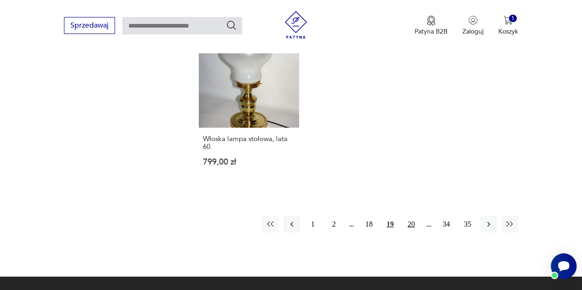
click at [405, 216] on button "20" at bounding box center [411, 224] width 17 height 17
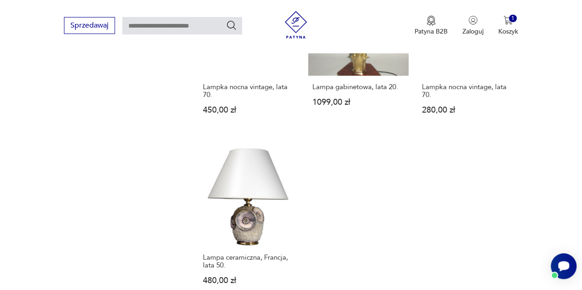
scroll to position [1209, 0]
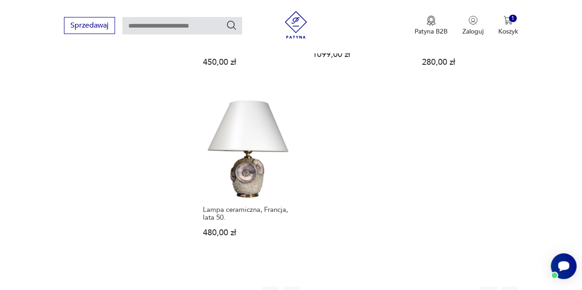
click at [409, 287] on button "21" at bounding box center [411, 295] width 17 height 17
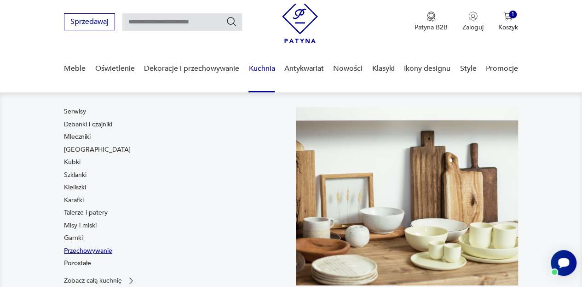
scroll to position [46, 0]
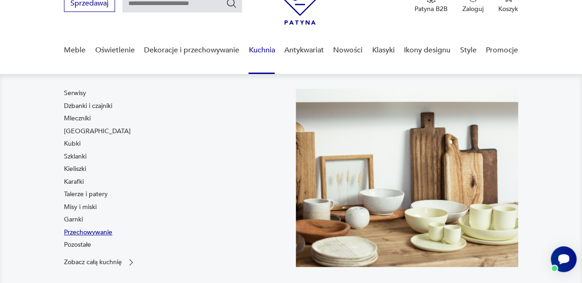
click at [80, 237] on link "Przechowywanie" at bounding box center [88, 232] width 48 height 9
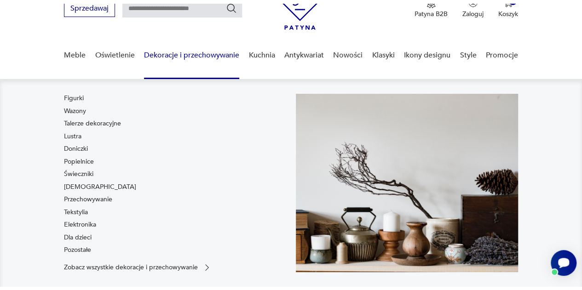
scroll to position [46, 0]
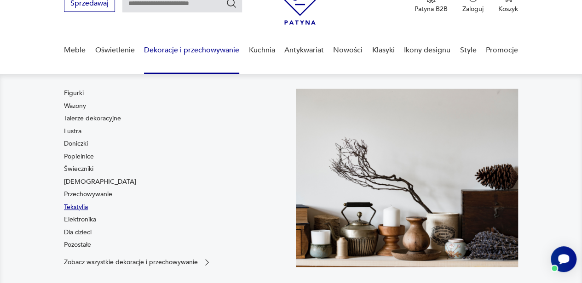
click at [85, 207] on link "Tekstylia" at bounding box center [76, 207] width 24 height 9
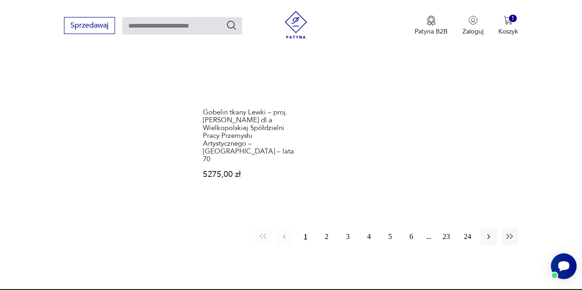
scroll to position [1347, 0]
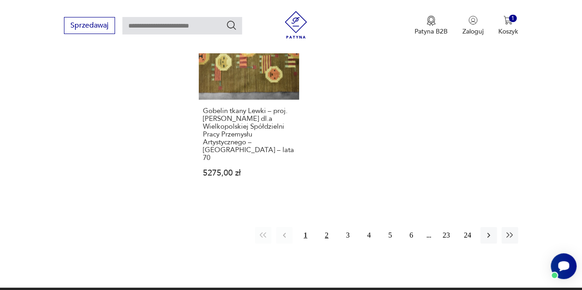
click at [324, 227] on button "2" at bounding box center [326, 235] width 17 height 17
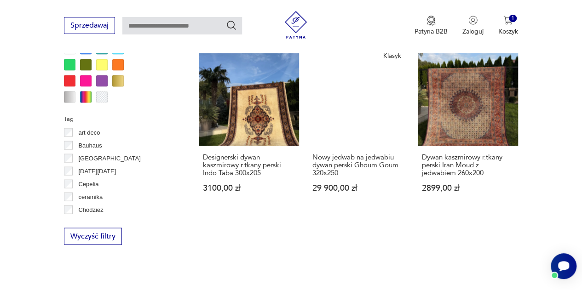
scroll to position [841, 0]
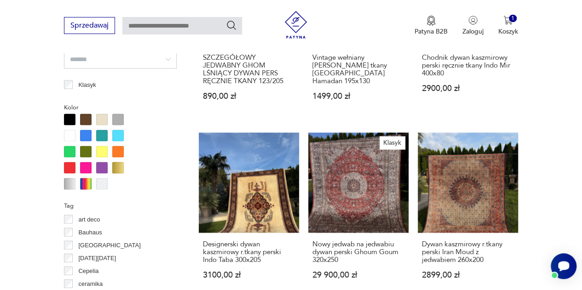
click at [206, 23] on input "text" at bounding box center [182, 25] width 120 height 17
type input "*******"
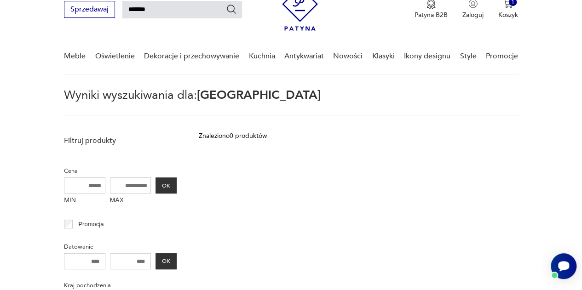
scroll to position [33, 0]
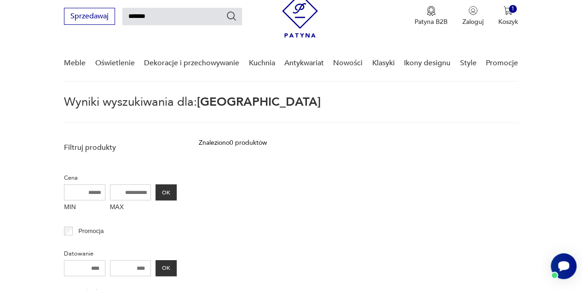
click at [160, 16] on input "*******" at bounding box center [182, 16] width 120 height 17
click at [351, 72] on link "Nowości" at bounding box center [347, 63] width 29 height 35
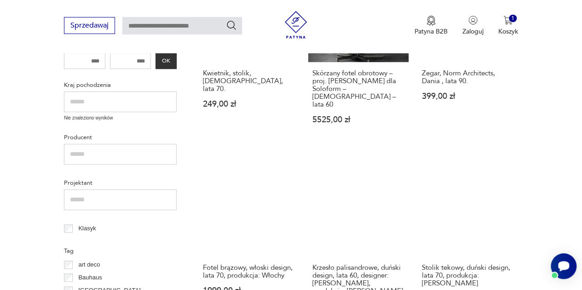
scroll to position [263, 0]
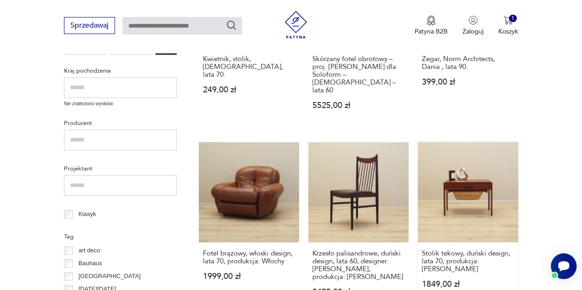
click at [494, 196] on link "Stolik tekowy, duński design, lata 70, produkcja: Dania 1849,00 zł" at bounding box center [467, 228] width 100 height 172
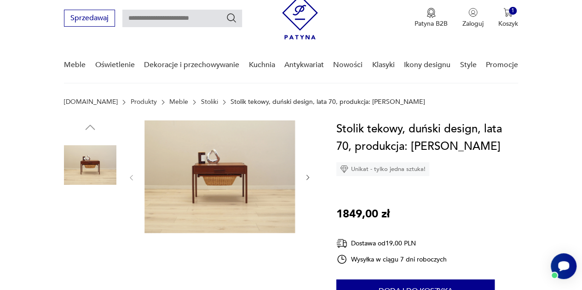
scroll to position [46, 0]
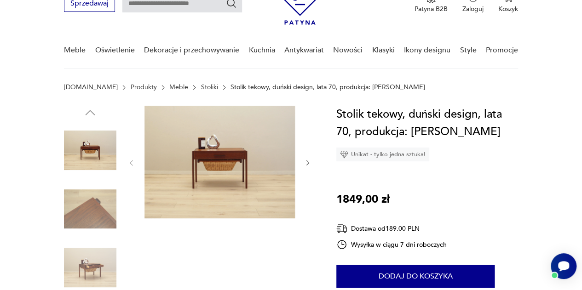
click at [310, 166] on icon "button" at bounding box center [307, 162] width 7 height 7
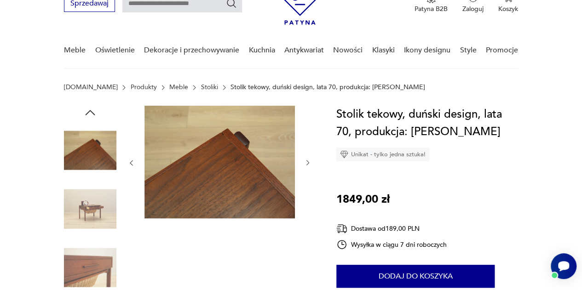
click at [308, 165] on icon "button" at bounding box center [307, 162] width 7 height 7
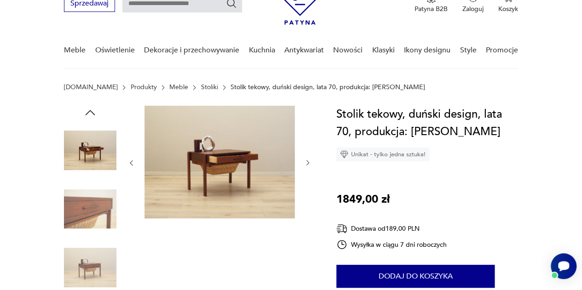
click at [308, 165] on icon "button" at bounding box center [307, 162] width 7 height 7
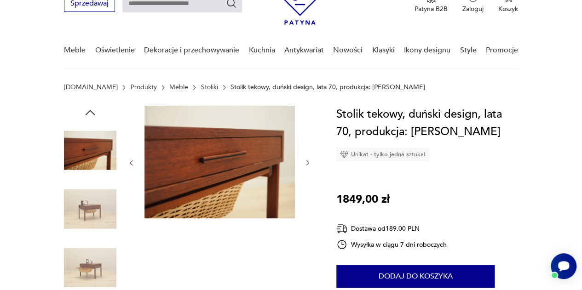
click at [308, 165] on icon "button" at bounding box center [307, 162] width 7 height 7
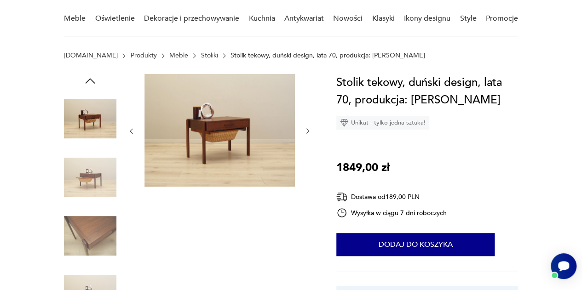
scroll to position [92, 0]
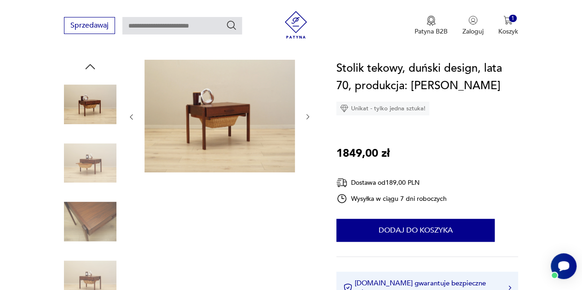
click at [104, 163] on img at bounding box center [90, 163] width 52 height 52
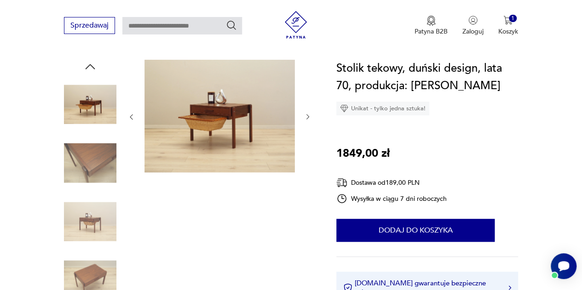
click at [104, 195] on div at bounding box center [90, 193] width 52 height 230
click at [108, 218] on img at bounding box center [90, 221] width 52 height 52
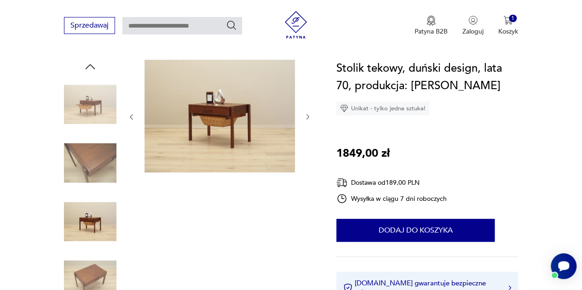
click at [100, 258] on img at bounding box center [90, 280] width 52 height 52
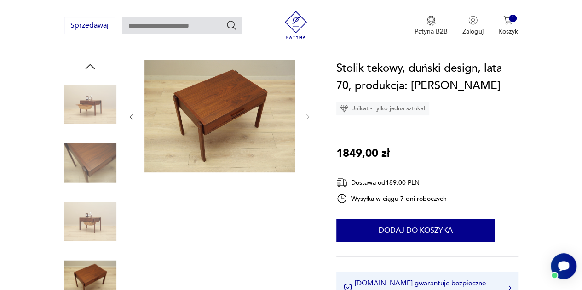
click at [107, 266] on img at bounding box center [90, 280] width 52 height 52
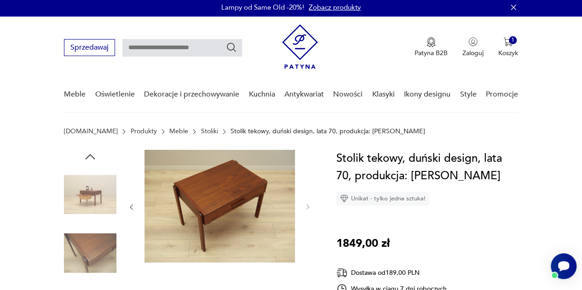
scroll to position [0, 0]
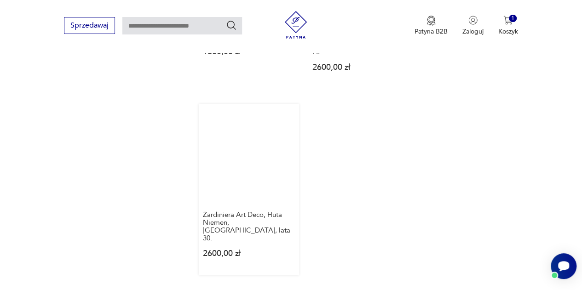
scroll to position [1122, 0]
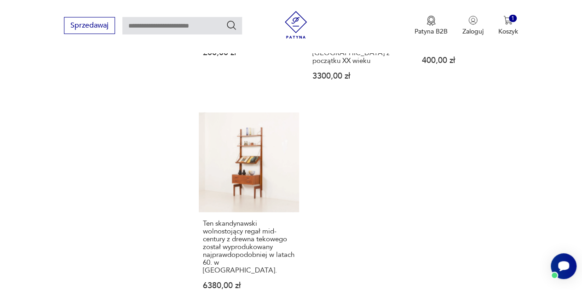
scroll to position [1084, 0]
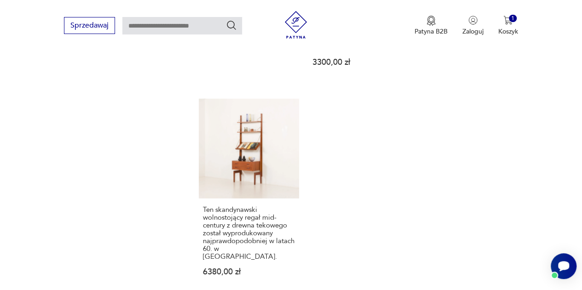
click at [285, 140] on link "Ten skandynawski wolnostojący regał mid-century z drewna tekowego został wyprod…" at bounding box center [249, 196] width 100 height 195
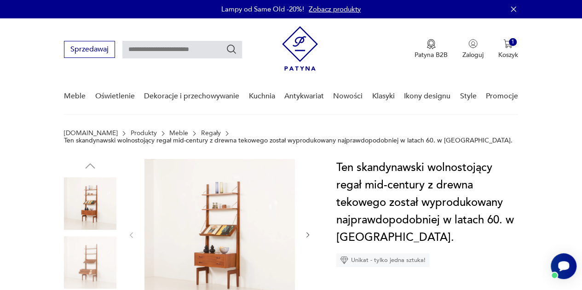
click at [80, 247] on img at bounding box center [90, 262] width 52 height 52
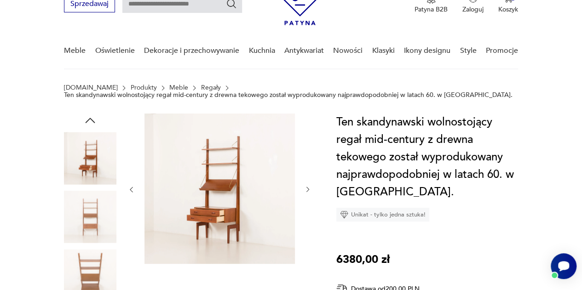
scroll to position [46, 0]
click at [202, 183] on img at bounding box center [219, 188] width 150 height 150
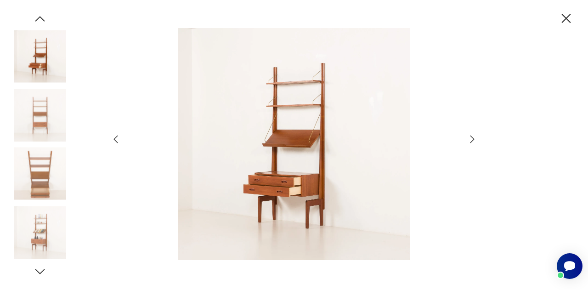
click at [475, 139] on icon "button" at bounding box center [472, 139] width 11 height 11
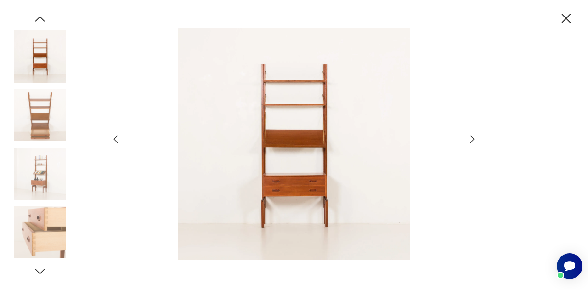
click at [475, 139] on icon "button" at bounding box center [472, 139] width 11 height 11
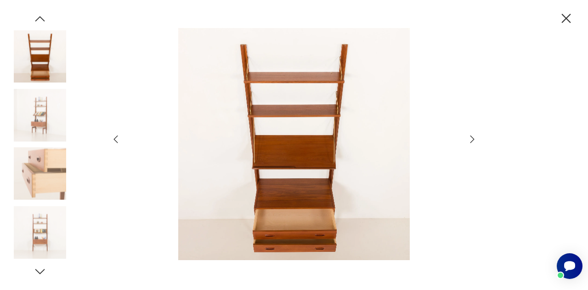
click at [475, 139] on icon "button" at bounding box center [472, 139] width 11 height 11
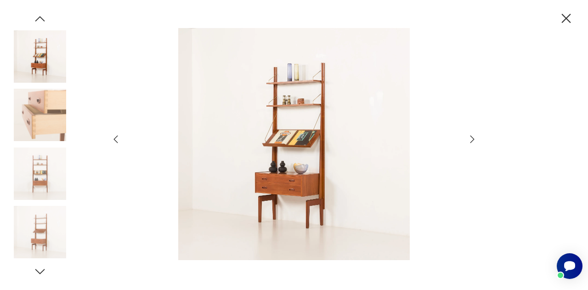
click at [475, 139] on icon "button" at bounding box center [472, 139] width 11 height 11
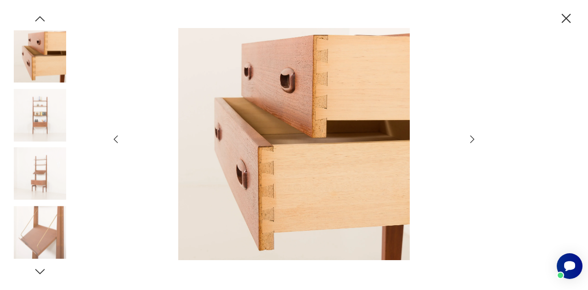
click at [475, 139] on icon "button" at bounding box center [472, 139] width 11 height 11
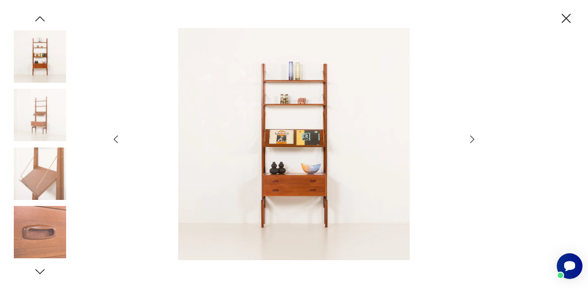
click at [475, 139] on icon "button" at bounding box center [472, 139] width 11 height 11
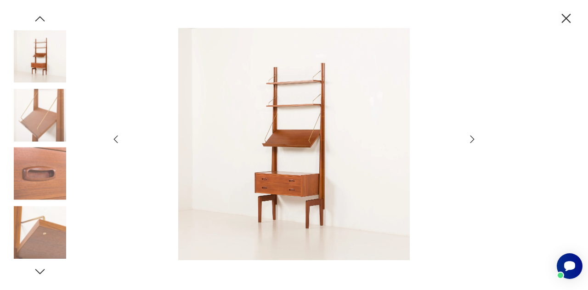
click at [475, 139] on icon "button" at bounding box center [472, 139] width 11 height 11
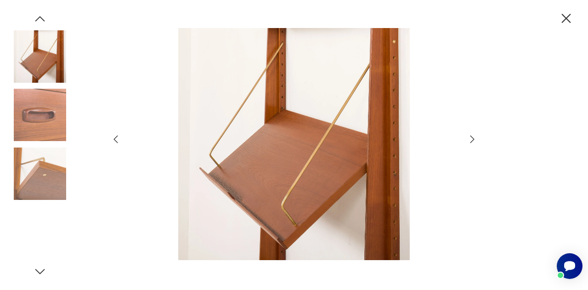
click at [475, 139] on icon "button" at bounding box center [472, 139] width 11 height 11
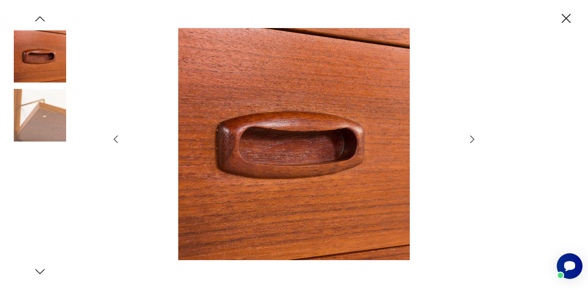
click at [475, 139] on icon "button" at bounding box center [472, 139] width 11 height 11
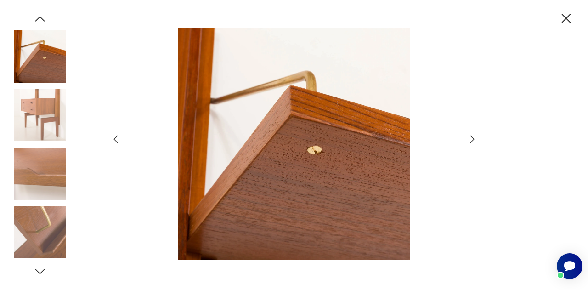
click at [566, 24] on icon "button" at bounding box center [567, 19] width 16 height 16
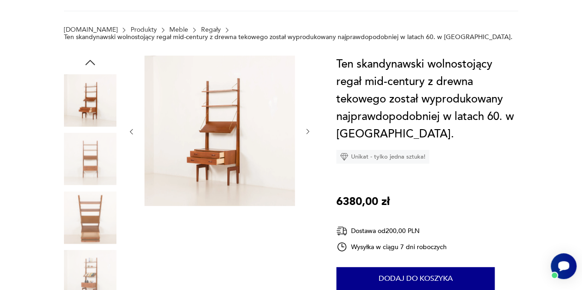
scroll to position [184, 0]
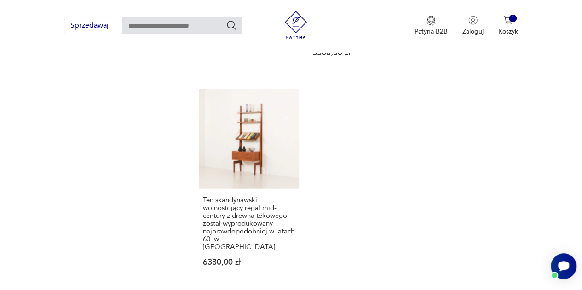
scroll to position [1232, 0]
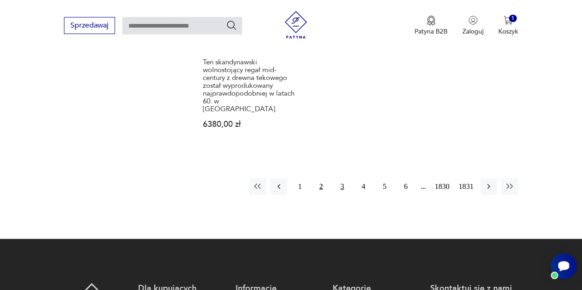
click at [342, 178] on button "3" at bounding box center [342, 186] width 17 height 17
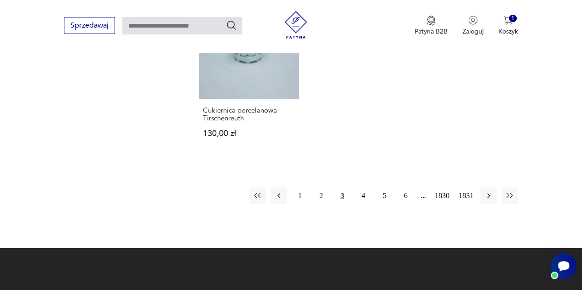
scroll to position [1222, 0]
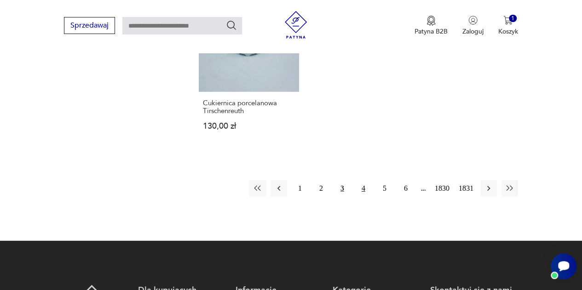
click at [363, 184] on button "4" at bounding box center [363, 188] width 17 height 17
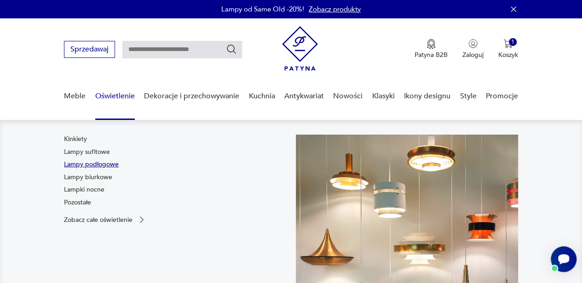
click at [102, 163] on link "Lampy podłogowe" at bounding box center [91, 164] width 55 height 9
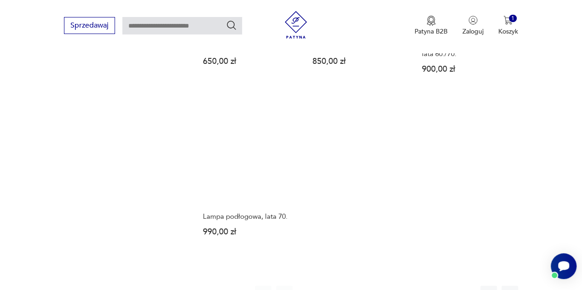
scroll to position [1378, 0]
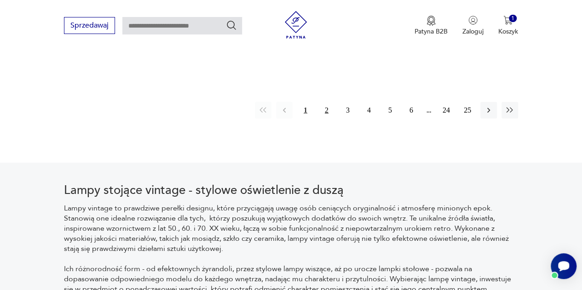
click at [326, 111] on button "2" at bounding box center [326, 110] width 17 height 17
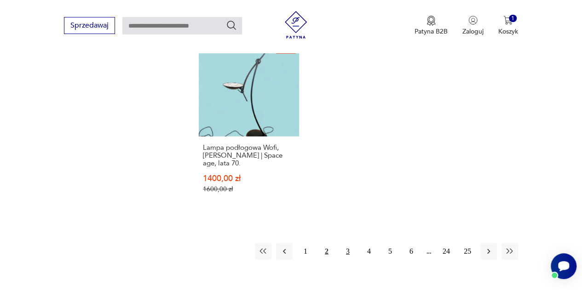
scroll to position [1347, 0]
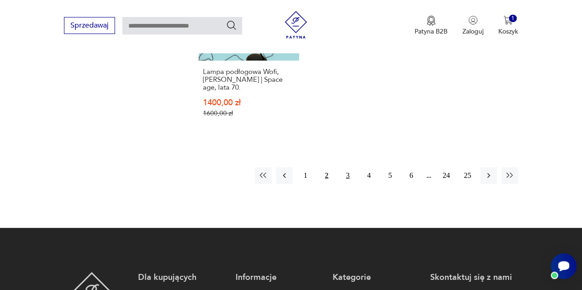
click at [347, 167] on button "3" at bounding box center [347, 175] width 17 height 17
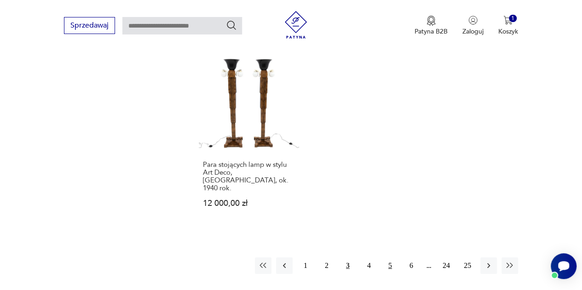
scroll to position [1255, 0]
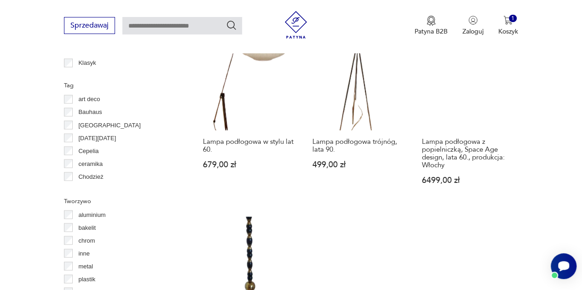
scroll to position [841, 0]
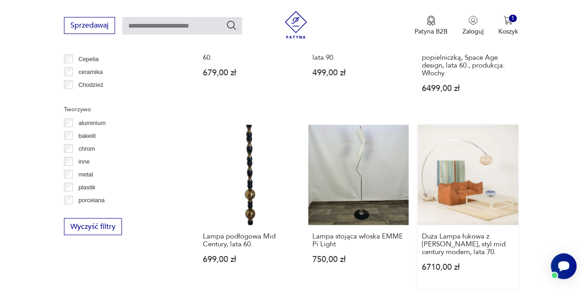
click at [495, 183] on link "Duża Lampa łukowa z kloszem Murano, styl mid century modern, lata 70. 6710,00 zł" at bounding box center [467, 207] width 100 height 164
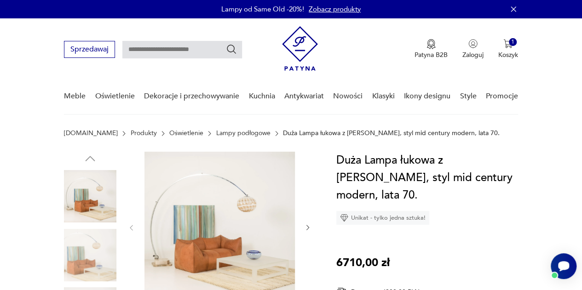
click at [309, 224] on icon "button" at bounding box center [307, 227] width 7 height 7
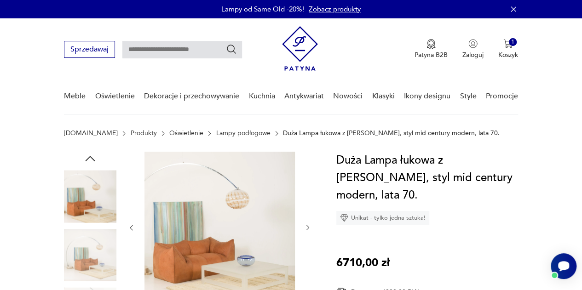
click at [309, 226] on icon "button" at bounding box center [307, 227] width 7 height 7
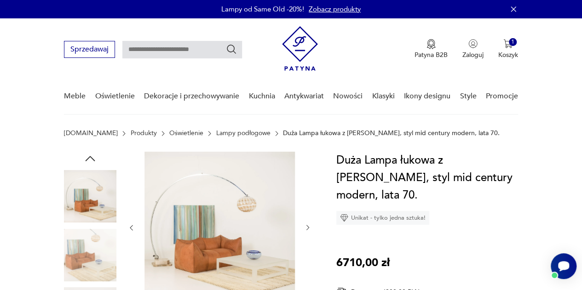
click at [309, 226] on icon "button" at bounding box center [307, 227] width 7 height 7
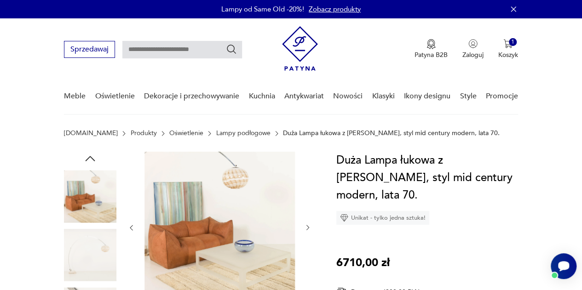
click at [308, 226] on icon "button" at bounding box center [307, 227] width 7 height 7
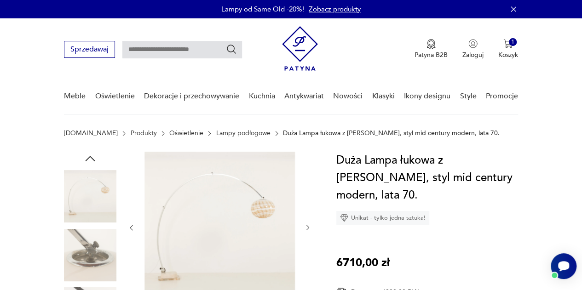
click at [308, 226] on icon "button" at bounding box center [307, 227] width 7 height 7
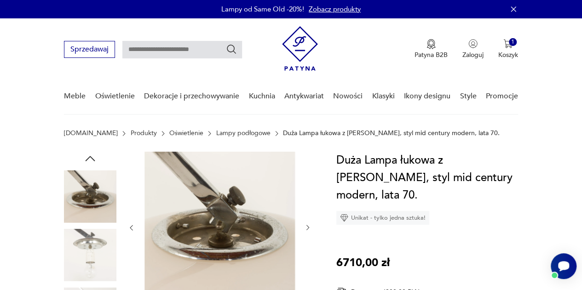
click at [308, 226] on icon "button" at bounding box center [307, 227] width 7 height 7
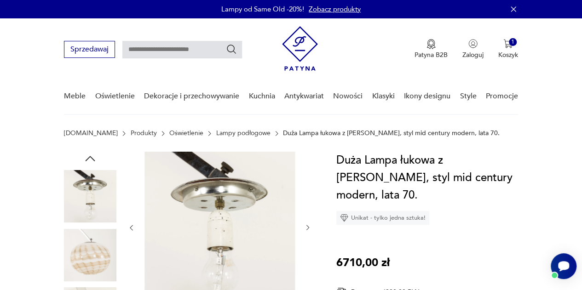
click at [308, 226] on icon "button" at bounding box center [307, 227] width 7 height 7
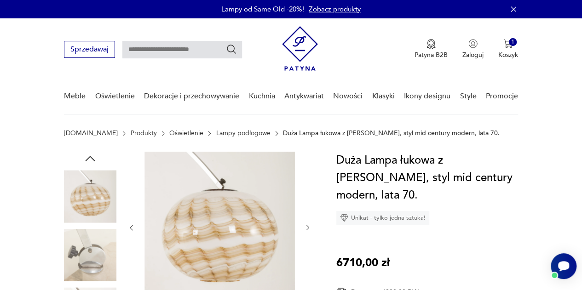
click at [308, 226] on icon "button" at bounding box center [307, 227] width 7 height 7
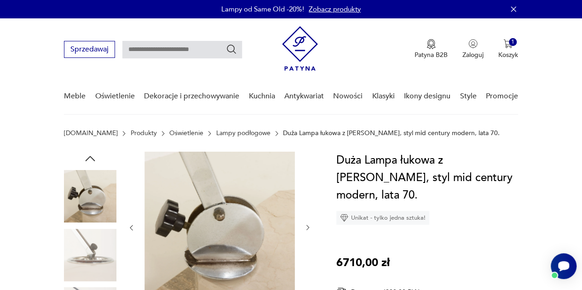
click at [308, 226] on icon "button" at bounding box center [307, 227] width 7 height 7
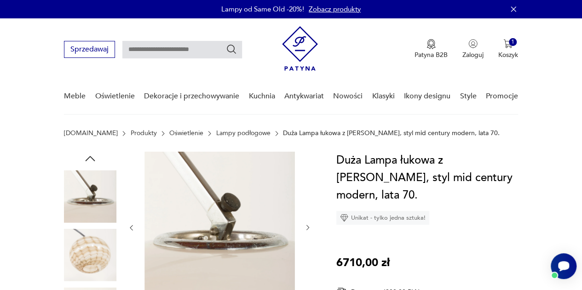
click at [308, 226] on icon "button" at bounding box center [307, 227] width 7 height 7
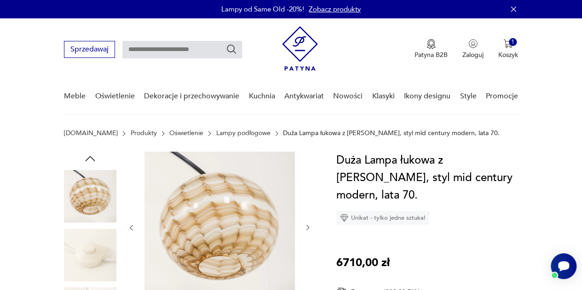
click at [308, 226] on icon "button" at bounding box center [307, 227] width 7 height 7
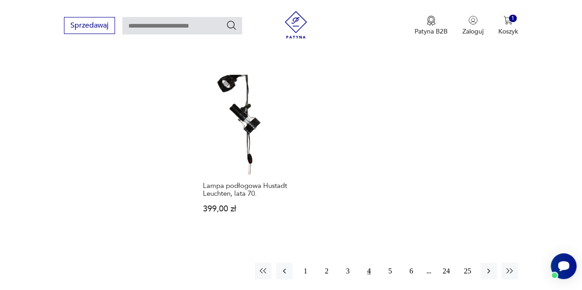
scroll to position [1294, 0]
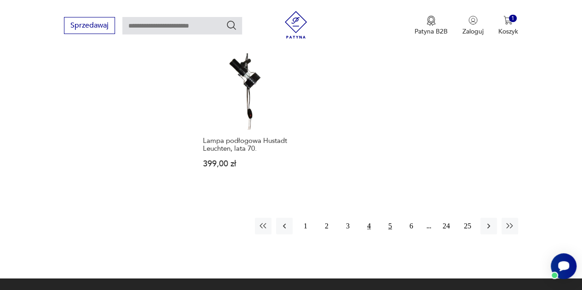
click at [390, 218] on button "5" at bounding box center [390, 226] width 17 height 17
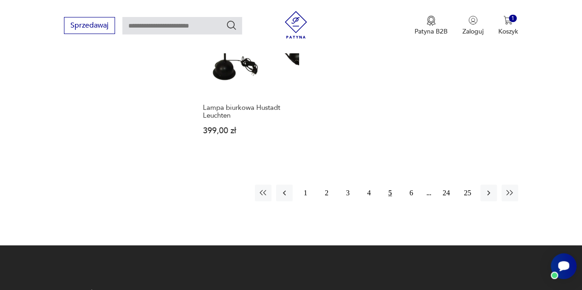
scroll to position [1347, 0]
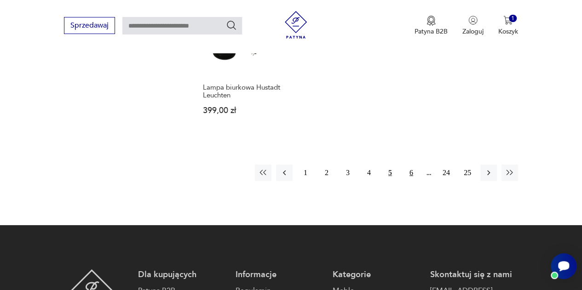
click at [411, 165] on button "6" at bounding box center [411, 173] width 17 height 17
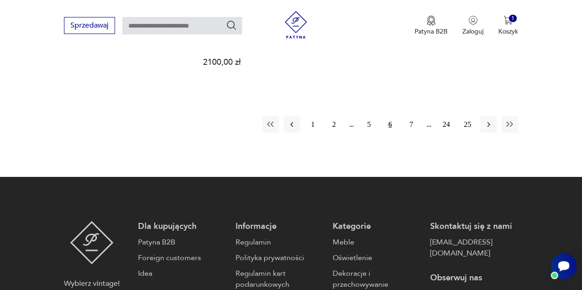
scroll to position [1393, 0]
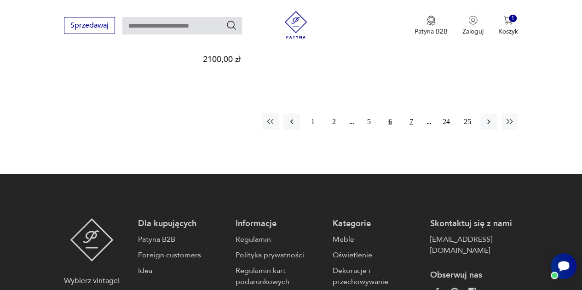
click at [408, 114] on button "7" at bounding box center [411, 122] width 17 height 17
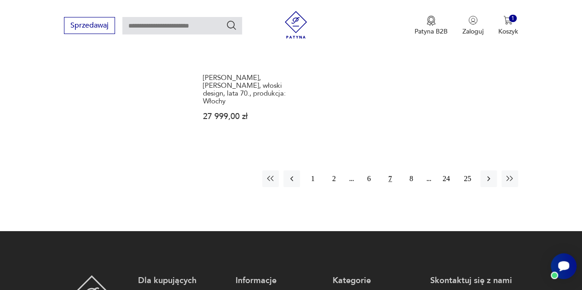
scroll to position [1347, 0]
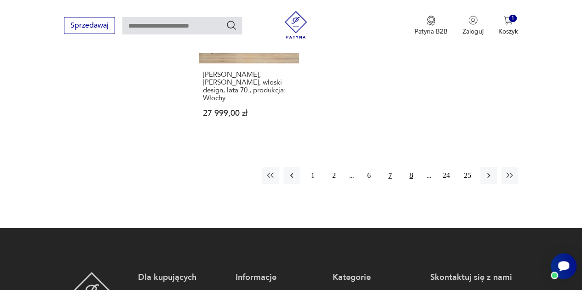
click at [405, 167] on button "8" at bounding box center [411, 175] width 17 height 17
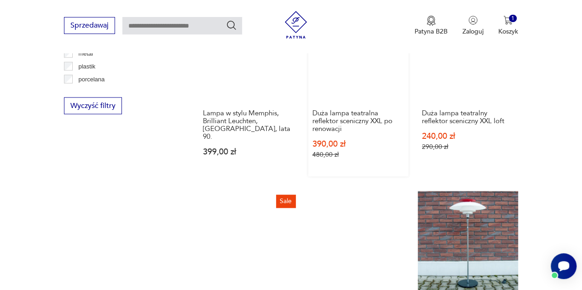
scroll to position [1025, 0]
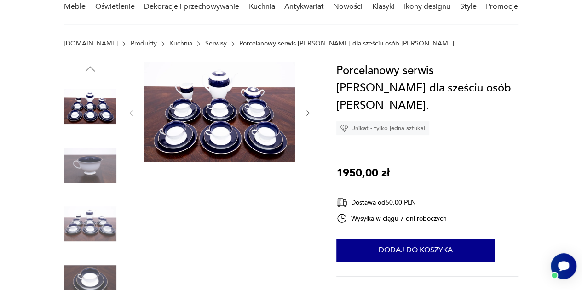
scroll to position [92, 0]
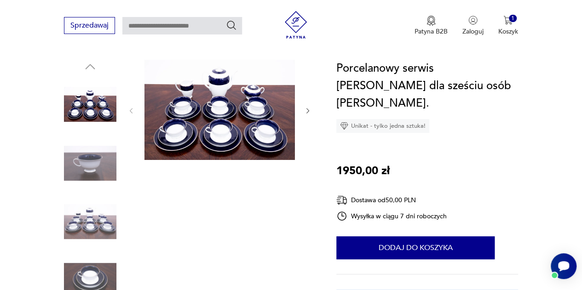
click at [94, 170] on img at bounding box center [90, 163] width 52 height 52
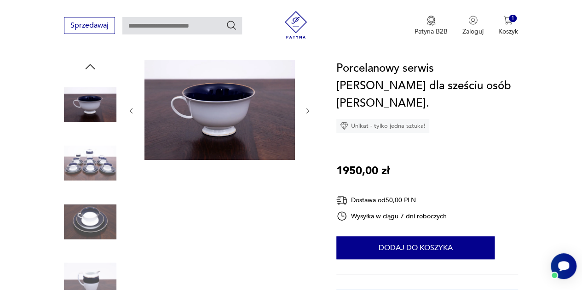
click at [306, 111] on icon "button" at bounding box center [307, 110] width 7 height 7
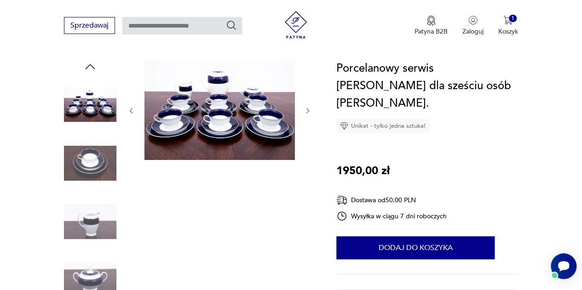
click at [308, 112] on icon "button" at bounding box center [307, 110] width 7 height 7
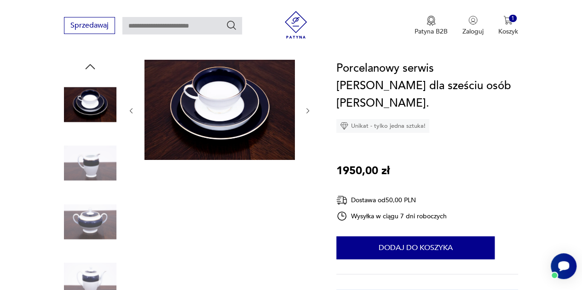
click at [308, 112] on icon "button" at bounding box center [307, 110] width 7 height 7
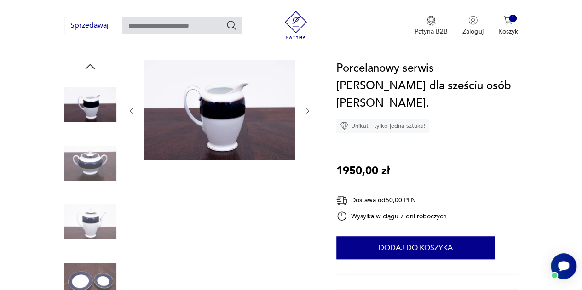
click at [308, 112] on icon "button" at bounding box center [307, 110] width 7 height 7
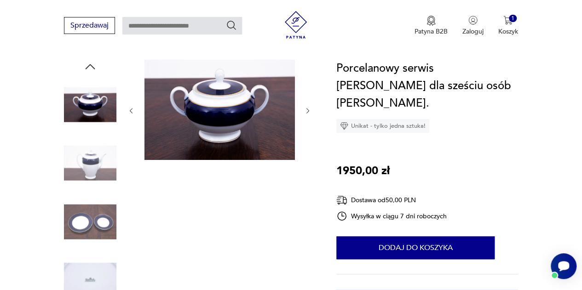
click at [308, 112] on icon "button" at bounding box center [307, 110] width 7 height 7
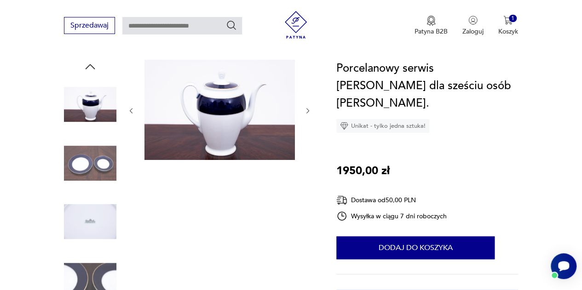
click at [308, 112] on icon "button" at bounding box center [307, 110] width 7 height 7
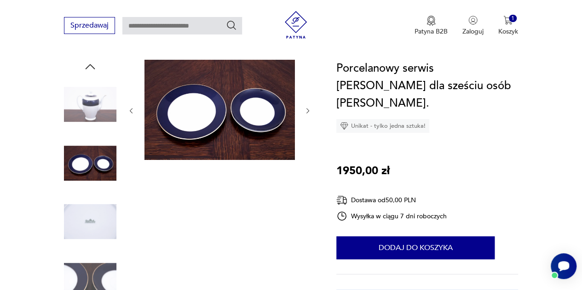
click at [308, 112] on icon "button" at bounding box center [307, 110] width 7 height 7
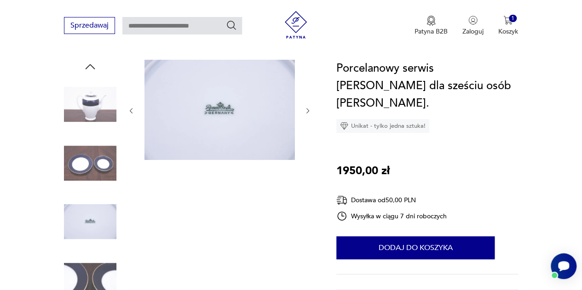
click at [308, 112] on icon "button" at bounding box center [307, 110] width 7 height 7
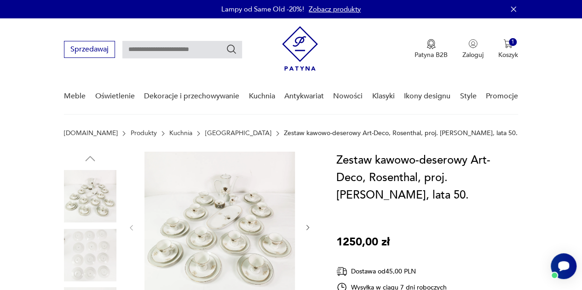
click at [305, 225] on icon "button" at bounding box center [307, 227] width 7 height 7
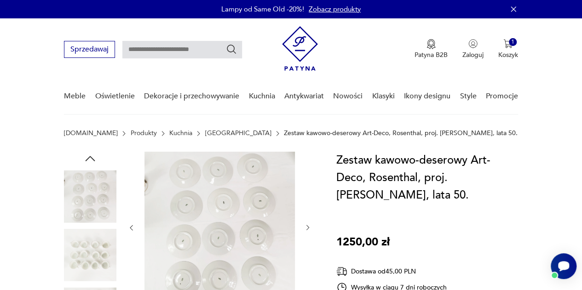
click at [306, 225] on icon "button" at bounding box center [307, 227] width 3 height 5
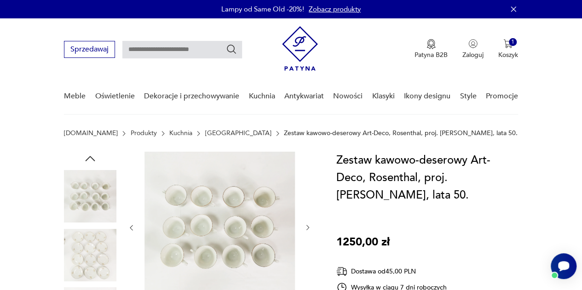
click at [306, 225] on icon "button" at bounding box center [307, 227] width 3 height 5
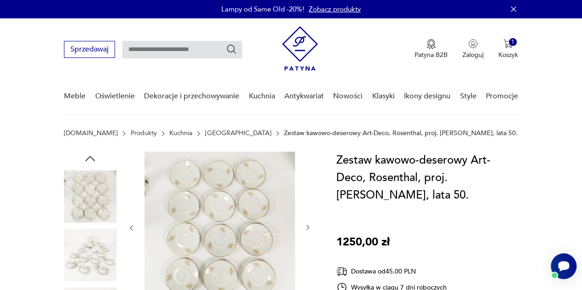
click at [306, 225] on icon "button" at bounding box center [307, 227] width 3 height 5
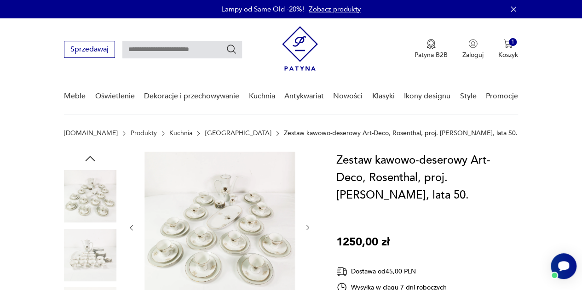
click at [306, 225] on icon "button" at bounding box center [307, 227] width 3 height 5
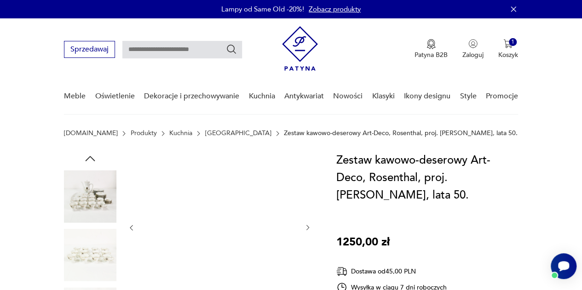
click at [306, 225] on icon "button" at bounding box center [307, 227] width 3 height 5
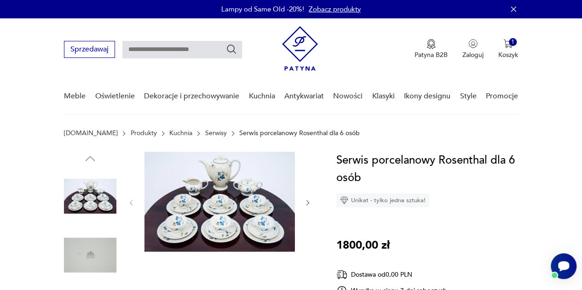
click at [305, 202] on icon "button" at bounding box center [307, 202] width 7 height 7
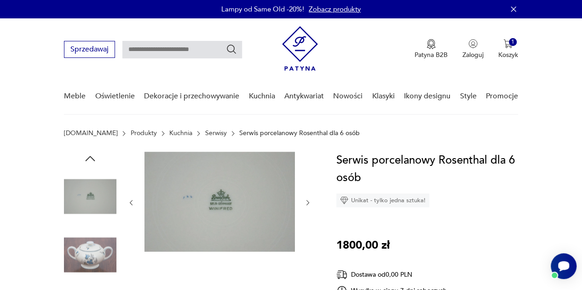
click at [305, 202] on icon "button" at bounding box center [307, 202] width 7 height 7
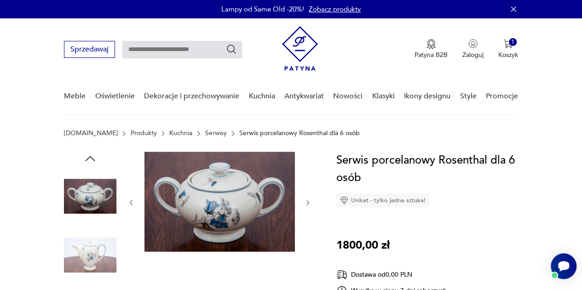
click at [305, 202] on icon "button" at bounding box center [307, 202] width 7 height 7
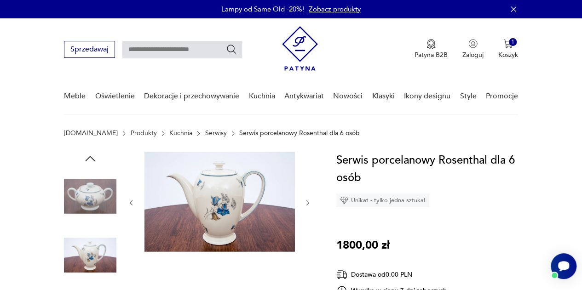
click at [305, 202] on icon "button" at bounding box center [307, 202] width 7 height 7
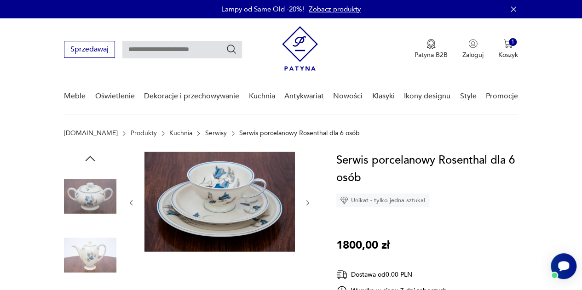
click at [305, 202] on icon "button" at bounding box center [307, 202] width 7 height 7
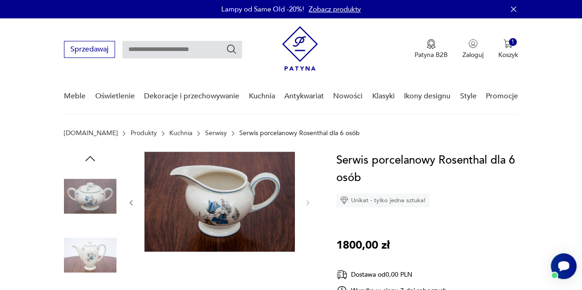
click at [132, 203] on icon "button" at bounding box center [130, 202] width 7 height 7
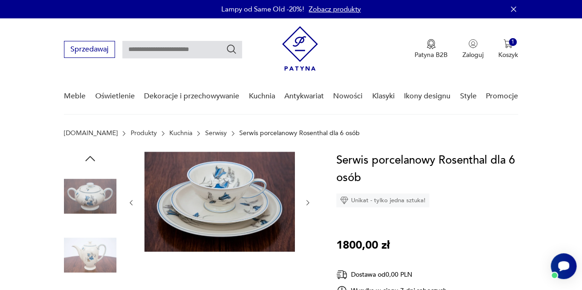
click at [132, 203] on icon "button" at bounding box center [130, 202] width 7 height 7
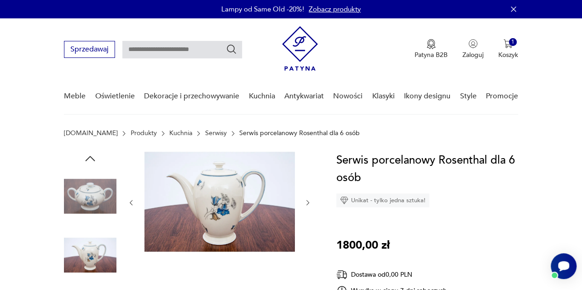
click at [132, 203] on icon "button" at bounding box center [130, 202] width 7 height 7
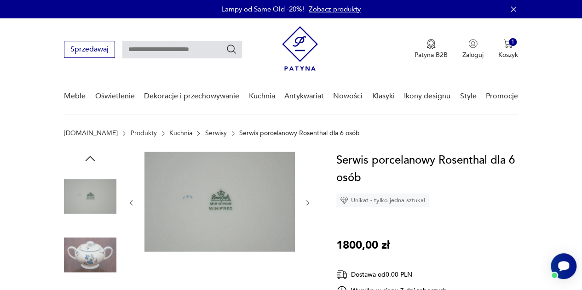
click at [132, 203] on icon "button" at bounding box center [130, 202] width 7 height 7
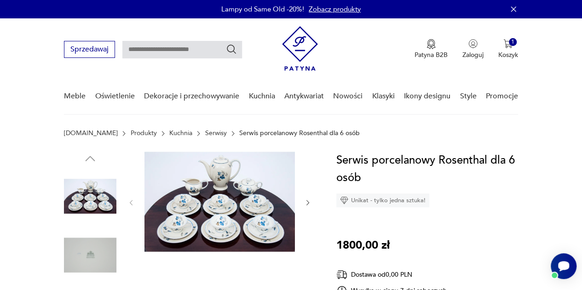
click at [308, 200] on icon "button" at bounding box center [307, 202] width 7 height 7
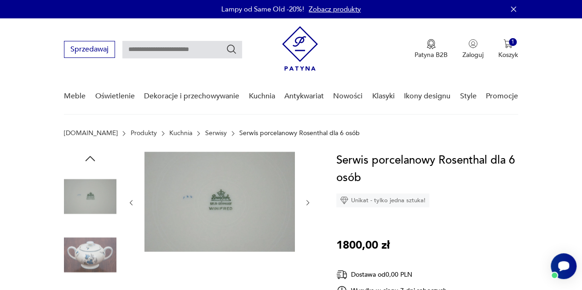
drag, startPoint x: 308, startPoint y: 194, endPoint x: 308, endPoint y: 203, distance: 8.3
click at [308, 201] on div at bounding box center [219, 203] width 184 height 102
click at [309, 204] on icon "button" at bounding box center [307, 202] width 7 height 7
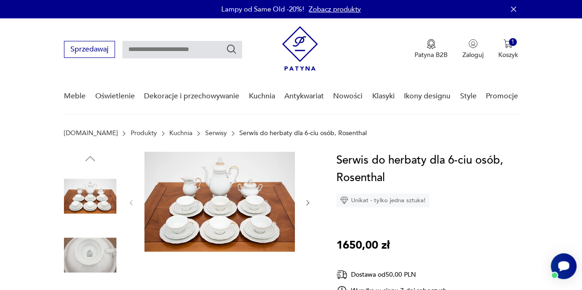
click at [306, 200] on icon "button" at bounding box center [307, 202] width 7 height 7
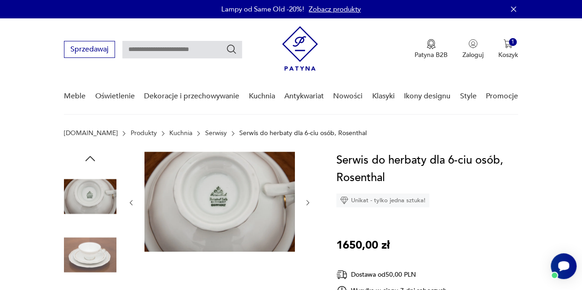
click at [306, 200] on icon "button" at bounding box center [307, 202] width 7 height 7
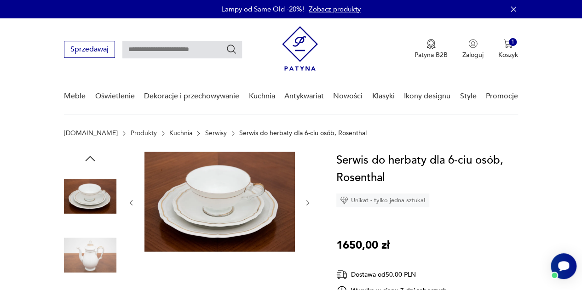
click at [306, 200] on icon "button" at bounding box center [307, 202] width 7 height 7
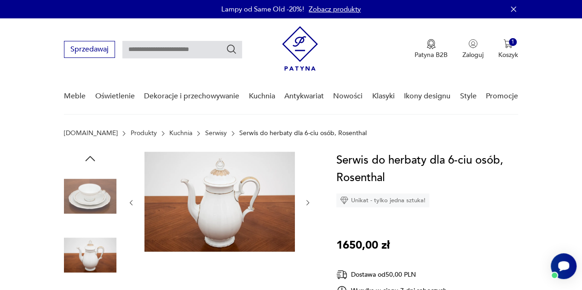
click at [306, 201] on icon "button" at bounding box center [307, 202] width 7 height 7
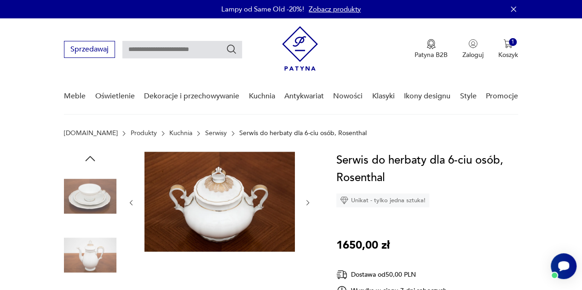
click at [306, 201] on icon "button" at bounding box center [307, 202] width 7 height 7
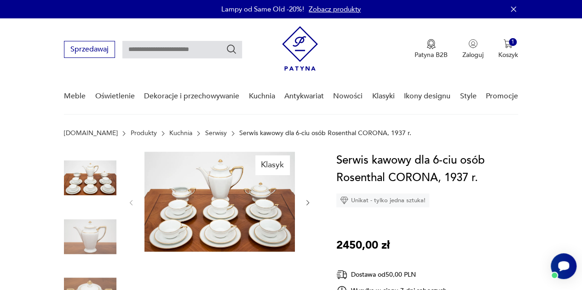
click at [305, 201] on icon "button" at bounding box center [307, 202] width 7 height 7
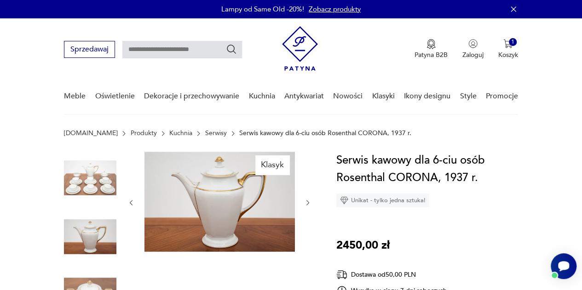
click at [305, 201] on icon "button" at bounding box center [307, 202] width 7 height 7
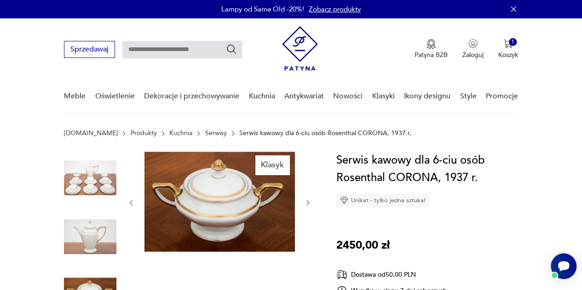
click at [304, 201] on icon "button" at bounding box center [307, 202] width 7 height 7
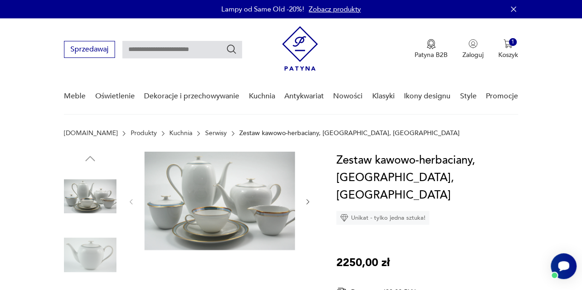
click at [309, 203] on icon "button" at bounding box center [307, 201] width 7 height 7
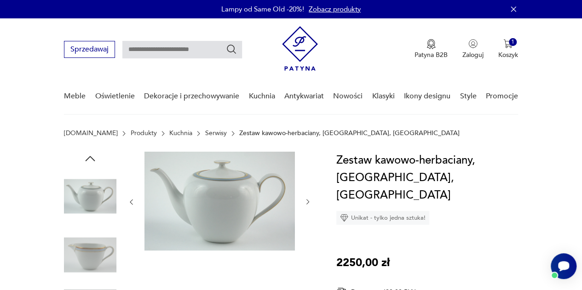
click at [309, 203] on icon "button" at bounding box center [307, 201] width 7 height 7
